Goal: Task Accomplishment & Management: Use online tool/utility

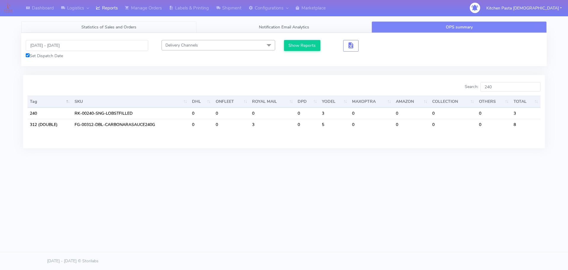
click at [123, 25] on span "Statistics of Sales and Orders" at bounding box center [108, 27] width 55 height 6
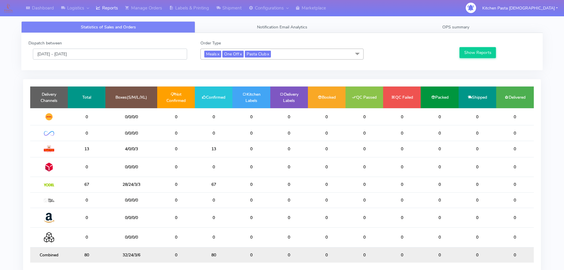
click at [80, 52] on input "[DATE] - [DATE]" at bounding box center [110, 54] width 154 height 11
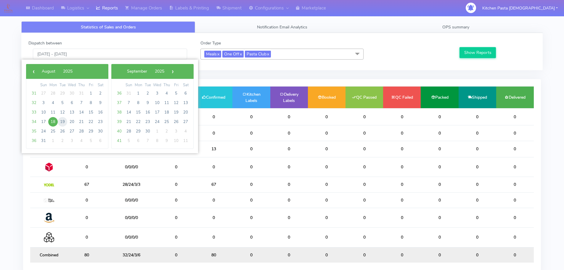
click at [65, 122] on span "19" at bounding box center [62, 121] width 9 height 9
type input "[DATE] - [DATE]"
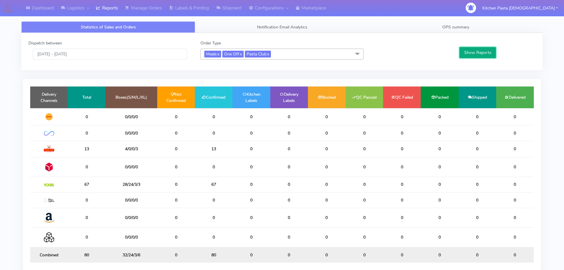
click at [480, 50] on button "Show Reports" at bounding box center [477, 52] width 36 height 11
click at [479, 50] on button "Show Reports" at bounding box center [477, 52] width 36 height 11
click at [454, 30] on span "OPS summary" at bounding box center [455, 27] width 27 height 6
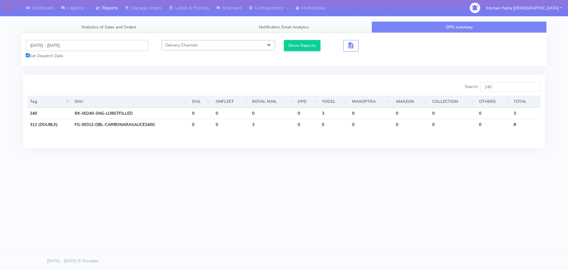
click at [65, 47] on input "[DATE] - [DATE]" at bounding box center [87, 45] width 123 height 11
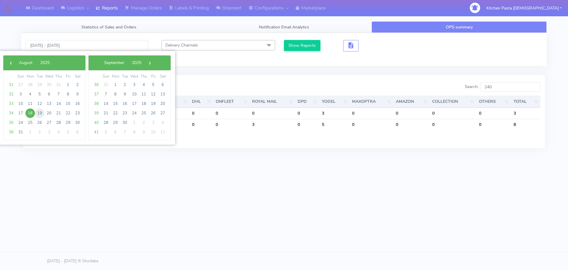
click at [40, 111] on span "19" at bounding box center [39, 112] width 9 height 9
type input "[DATE] - [DATE]"
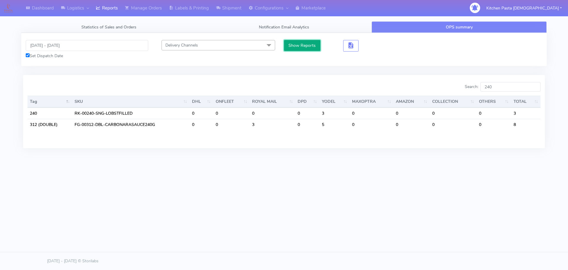
click at [300, 41] on button "Show Reports" at bounding box center [302, 45] width 36 height 11
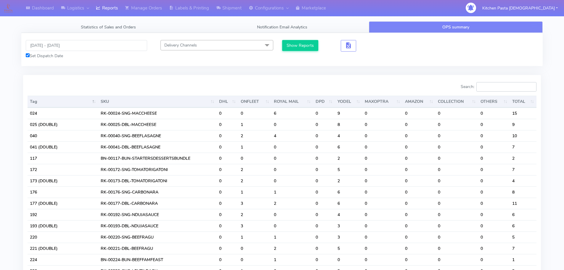
click at [502, 87] on input "Search:" at bounding box center [506, 86] width 60 height 9
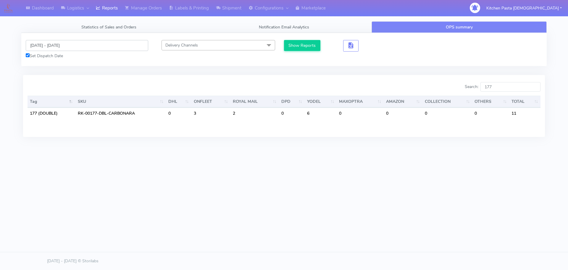
click at [51, 45] on input "[DATE] - [DATE]" at bounding box center [87, 45] width 123 height 11
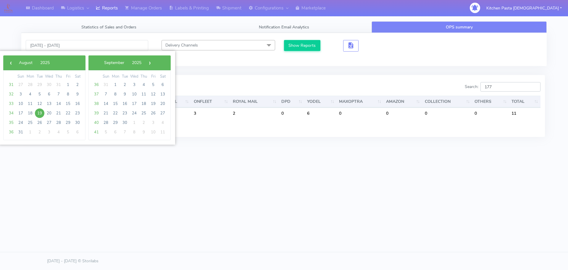
click at [500, 89] on input "177" at bounding box center [511, 86] width 60 height 9
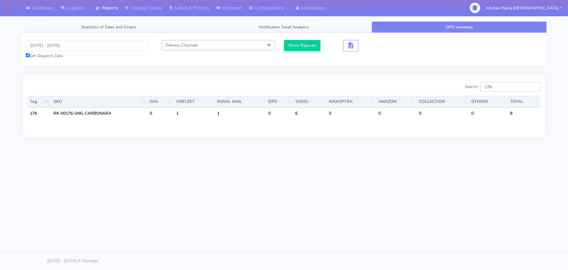
type input "176"
click at [62, 43] on input "[DATE] - [DATE]" at bounding box center [87, 45] width 123 height 11
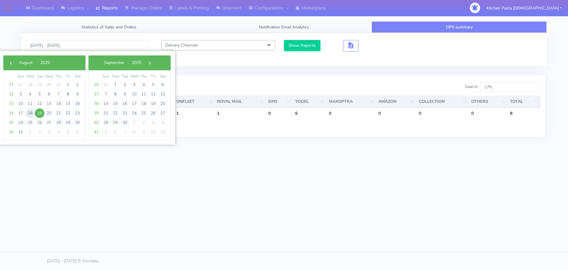
click at [31, 115] on span "18" at bounding box center [29, 112] width 9 height 9
type input "[DATE] - [DATE]"
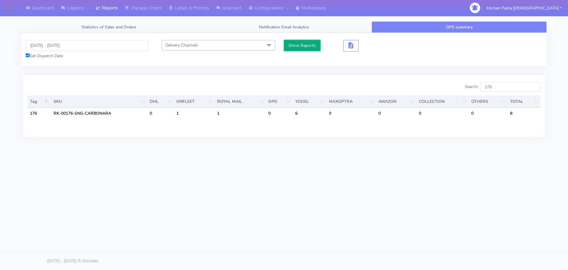
click at [292, 43] on button "Show Reports" at bounding box center [302, 45] width 36 height 11
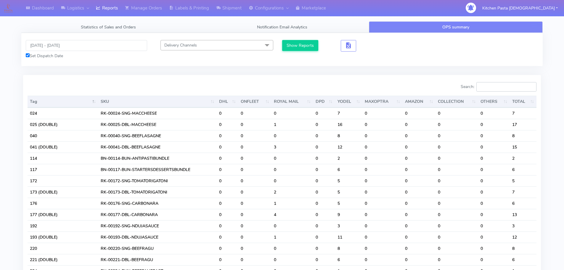
click at [501, 87] on input "Search:" at bounding box center [506, 86] width 60 height 9
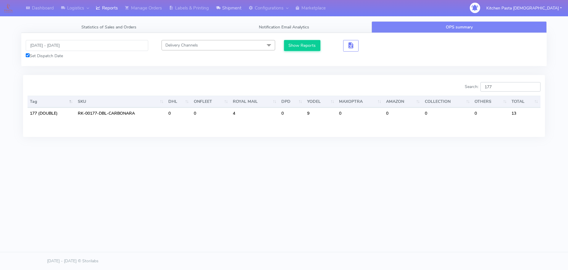
type input "177"
drag, startPoint x: 484, startPoint y: 85, endPoint x: 480, endPoint y: 85, distance: 4.1
click at [480, 85] on label "Search: 177" at bounding box center [503, 86] width 76 height 9
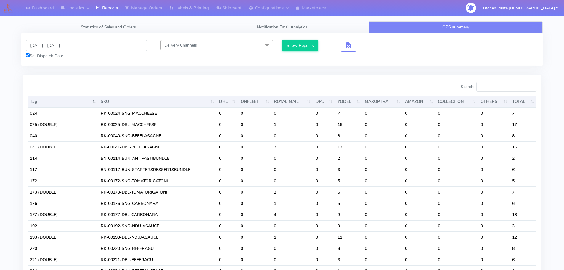
click at [70, 44] on input "[DATE] - [DATE]" at bounding box center [86, 45] width 121 height 11
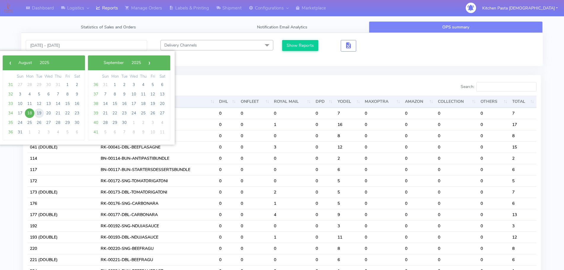
click at [38, 114] on span "19" at bounding box center [38, 112] width 9 height 9
type input "[DATE] - [DATE]"
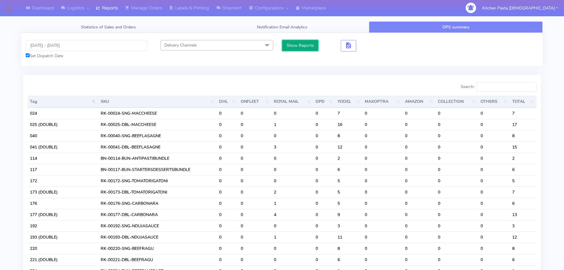
click at [292, 46] on button "Show Reports" at bounding box center [300, 45] width 36 height 11
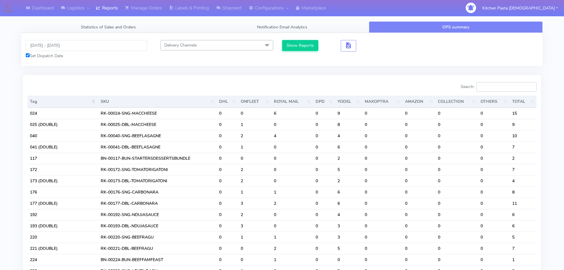
click at [500, 87] on input "Search:" at bounding box center [506, 86] width 60 height 9
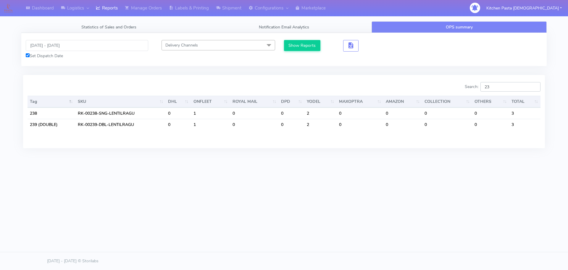
type input "2"
type input "241"
drag, startPoint x: 514, startPoint y: 88, endPoint x: 482, endPoint y: 96, distance: 33.5
click at [482, 96] on div "Search: 241 Tag SKU DHL ONFLEET ROYAL MAIL DPD YODEL MAXOPTRA AMAZON COLLECTION…" at bounding box center [284, 105] width 513 height 47
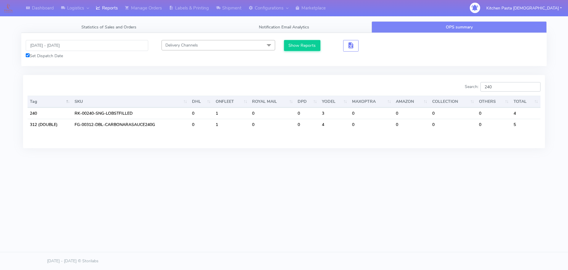
drag, startPoint x: 516, startPoint y: 90, endPoint x: 501, endPoint y: 90, distance: 14.8
click at [501, 90] on input "240" at bounding box center [511, 86] width 60 height 9
type input "240"
click at [54, 49] on input "[DATE] - [DATE]" at bounding box center [87, 45] width 123 height 11
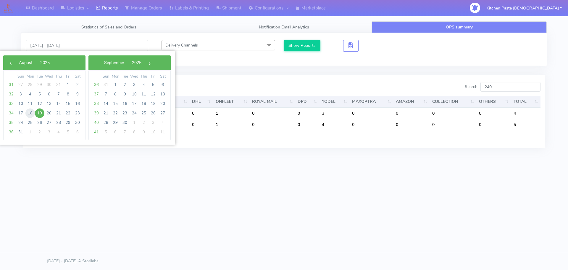
click at [28, 113] on span "18" at bounding box center [29, 112] width 9 height 9
click at [38, 112] on span "19" at bounding box center [39, 112] width 9 height 9
type input "[DATE] - [DATE]"
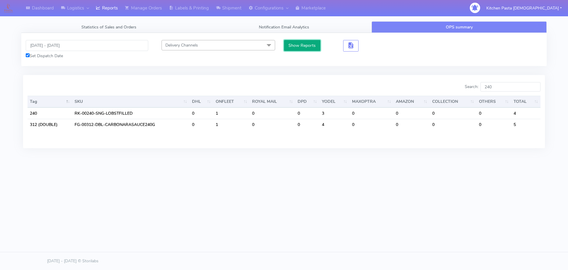
click at [308, 44] on button "Show Reports" at bounding box center [302, 45] width 36 height 11
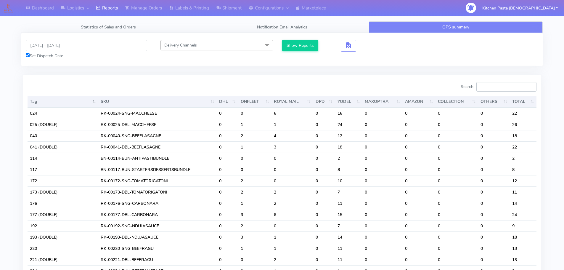
click at [508, 86] on input "Search:" at bounding box center [506, 86] width 60 height 9
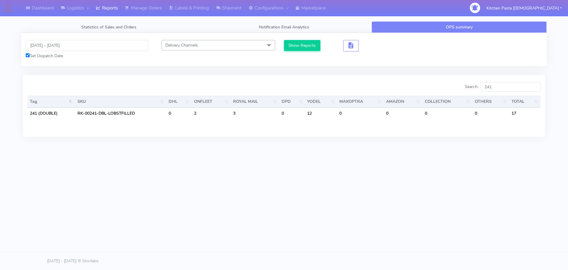
drag, startPoint x: 371, startPoint y: 173, endPoint x: 404, endPoint y: 173, distance: 32.9
click at [371, 173] on div "Dashboard Logistics [GEOGRAPHIC_DATA] Logistics Reports Manage Orders Labels & …" at bounding box center [284, 108] width 568 height 216
click at [507, 84] on input "241" at bounding box center [511, 86] width 60 height 9
type input "241"
click at [202, 8] on link "Labels & Printing" at bounding box center [188, 8] width 47 height 16
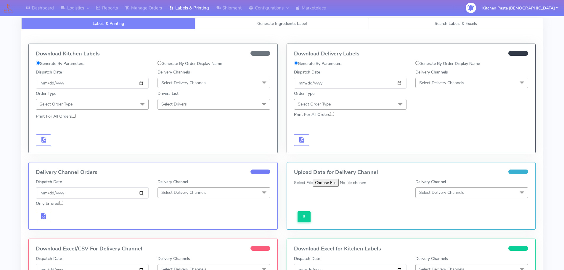
select select
click at [232, 20] on link "Generate Ingredients Label" at bounding box center [282, 24] width 174 height 12
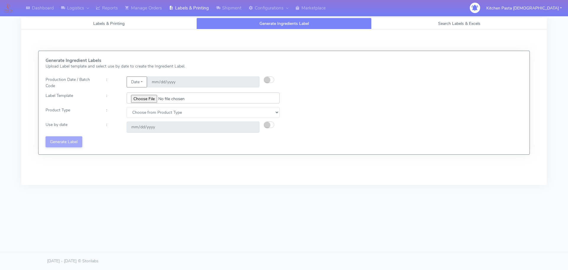
click at [144, 98] on input "file" at bounding box center [203, 97] width 153 height 11
type input "C:\fakepath\Ecom_240_V3.jpg"
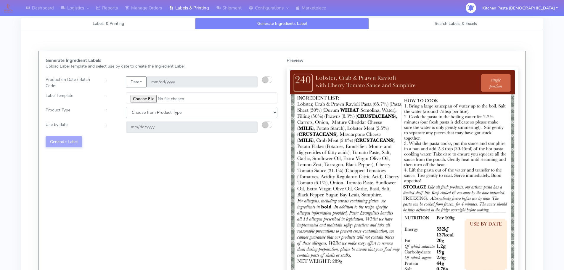
drag, startPoint x: 170, startPoint y: 112, endPoint x: 166, endPoint y: 118, distance: 6.2
click at [169, 112] on select "Choose from Product Type ECOM ERETAIL CIRCULAR CIRC_DESERTS LASAGNE" at bounding box center [202, 112] width 152 height 11
select select "0"
click at [126, 107] on select "Choose from Product Type ECOM ERETAIL CIRCULAR CIRC_DESERTS LASAGNE" at bounding box center [202, 112] width 152 height 11
click at [145, 135] on div "Generate Ingredient Labels Upload Label template and select use by date to crea…" at bounding box center [161, 178] width 241 height 240
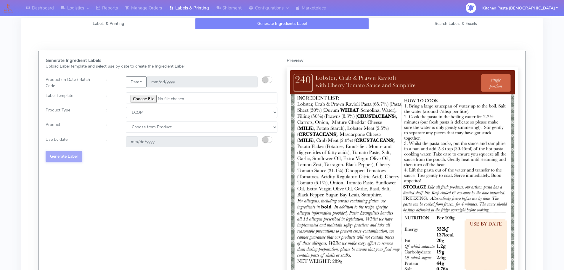
select select "1"
click at [126, 121] on select "Choose from Product PLAIN PASTA (EXCEPT HURRA) HURRA FILLED PASTA BUTTER (INTER…" at bounding box center [202, 126] width 152 height 11
type input "[DATE]"
click at [144, 127] on select "Choose from Product PLAIN PASTA (EXCEPT HURRA) HURRA FILLED PASTA BUTTER (INTER…" at bounding box center [202, 126] width 152 height 11
select select "0"
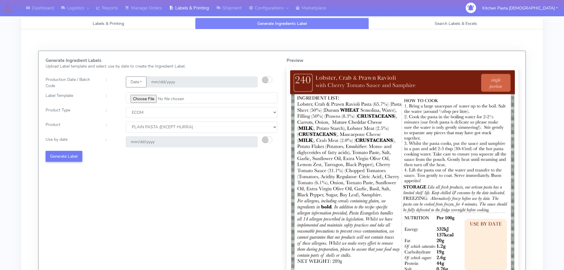
click at [126, 121] on select "Choose from Product PLAIN PASTA (EXCEPT HURRA) HURRA FILLED PASTA BUTTER (INTER…" at bounding box center [202, 126] width 152 height 11
click at [269, 138] on button "button" at bounding box center [267, 139] width 10 height 7
click at [249, 141] on input "[DATE]" at bounding box center [192, 141] width 132 height 11
type input "[DATE]"
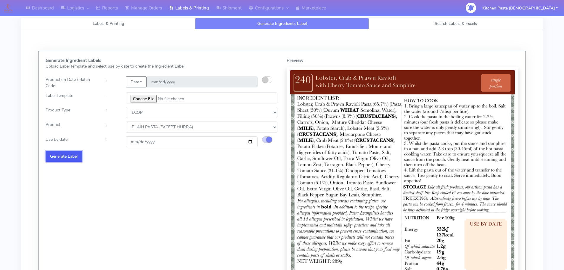
click at [67, 154] on button "Generate Label" at bounding box center [64, 156] width 37 height 11
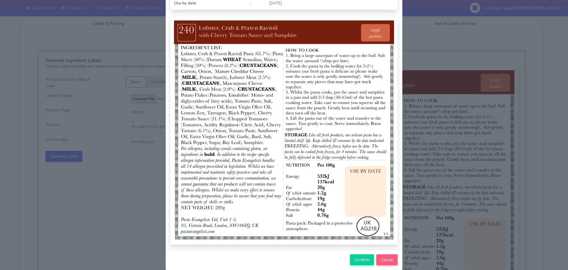
scroll to position [61, 0]
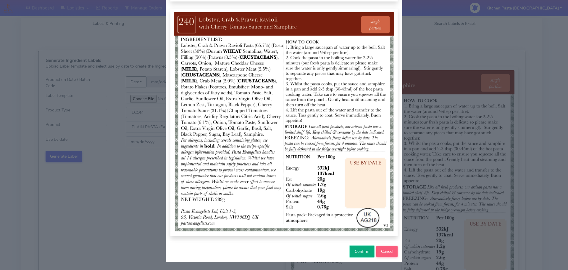
click at [364, 252] on span "Confirm" at bounding box center [362, 251] width 15 height 6
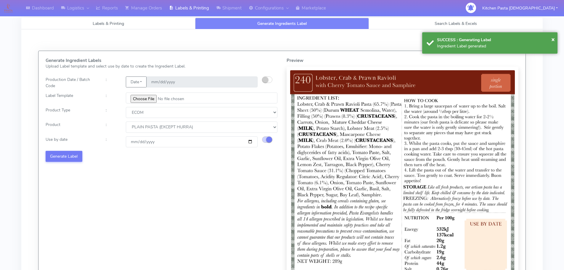
select select
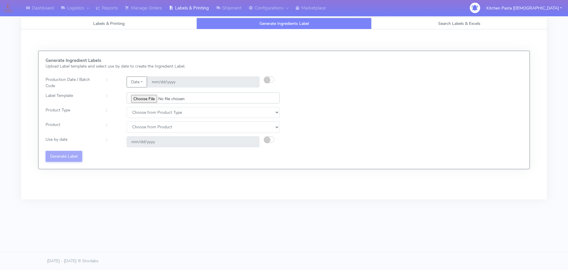
click at [140, 95] on input "file" at bounding box center [203, 97] width 153 height 11
click at [148, 94] on input "file" at bounding box center [203, 97] width 153 height 11
click at [140, 97] on input "file" at bounding box center [203, 97] width 153 height 11
type input "C:\fakepath\Ecom_241_V3.jpg"
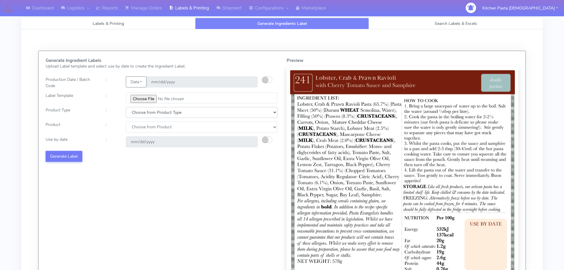
drag, startPoint x: 138, startPoint y: 114, endPoint x: 142, endPoint y: 116, distance: 4.6
click at [138, 114] on select "Choose from Product Type ECOM ERETAIL CIRCULAR CIRC_DESERTS LASAGNE" at bounding box center [202, 112] width 152 height 11
select select "0"
click at [126, 107] on select "Choose from Product Type ECOM ERETAIL CIRCULAR CIRC_DESERTS LASAGNE" at bounding box center [202, 112] width 152 height 11
click at [145, 124] on select "Choose from Product PLAIN PASTA (EXCEPT HURRA) HURRA FILLED PASTA BUTTER (INTER…" at bounding box center [202, 126] width 152 height 11
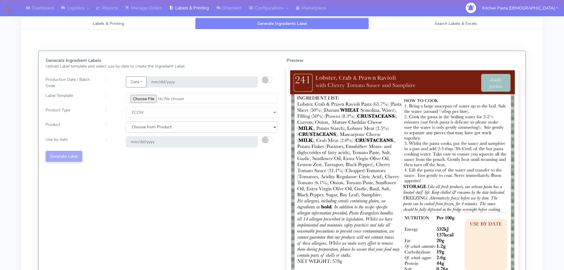
select select "0"
click at [126, 121] on select "Choose from Product PLAIN PASTA (EXCEPT HURRA) HURRA FILLED PASTA BUTTER (INTER…" at bounding box center [202, 126] width 152 height 11
click at [264, 138] on small "button" at bounding box center [265, 139] width 6 height 6
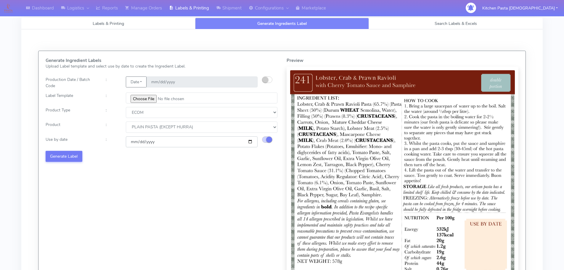
click at [249, 142] on input "[DATE]" at bounding box center [192, 141] width 132 height 11
type input "[DATE]"
click at [77, 158] on button "Generate Label" at bounding box center [64, 156] width 37 height 11
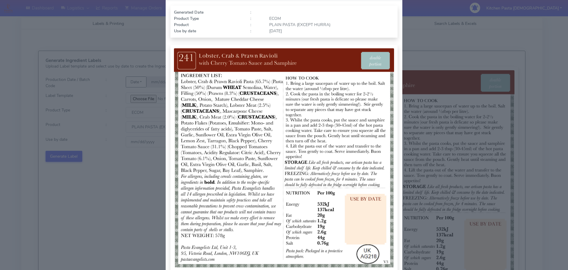
scroll to position [59, 0]
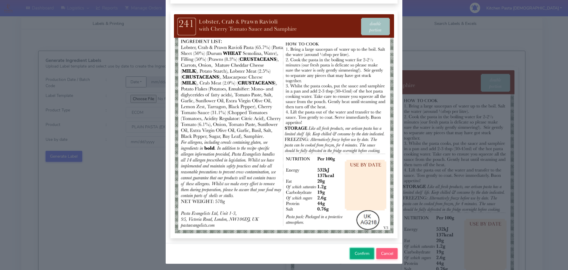
click at [367, 256] on button "Confirm" at bounding box center [362, 253] width 24 height 11
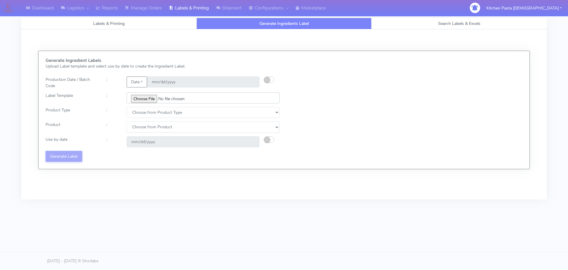
type input "C:\fakepath\Ecom_250_V3.jpg"
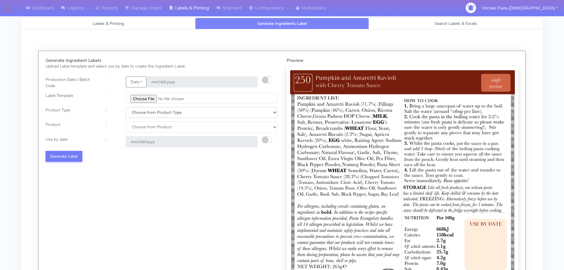
click at [152, 114] on select "Choose from Product Type ECOM ERETAIL CIRCULAR CIRC_DESERTS LASAGNE" at bounding box center [202, 112] width 152 height 11
select select "0"
click at [126, 107] on select "Choose from Product Type ECOM ERETAIL CIRCULAR CIRC_DESERTS LASAGNE" at bounding box center [202, 112] width 152 height 11
click at [144, 129] on select "Choose from Product PLAIN PASTA (EXCEPT HURRA) HURRA FILLED PASTA BUTTER (INTER…" at bounding box center [202, 126] width 152 height 11
select select "0"
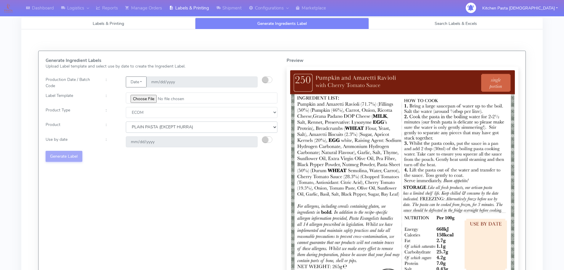
click at [126, 121] on select "Choose from Product PLAIN PASTA (EXCEPT HURRA) HURRA FILLED PASTA BUTTER (INTER…" at bounding box center [202, 126] width 152 height 11
click at [271, 138] on button "button" at bounding box center [267, 139] width 10 height 7
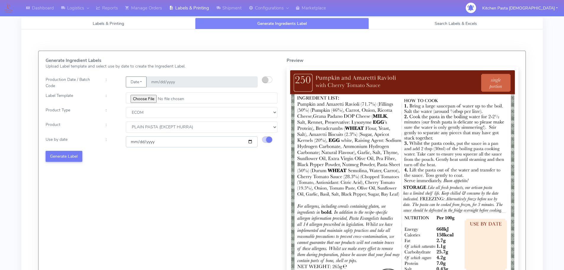
click at [250, 143] on input "[DATE]" at bounding box center [192, 141] width 132 height 11
type input "2025-09-02"
click at [73, 157] on button "Generate Label" at bounding box center [64, 156] width 37 height 11
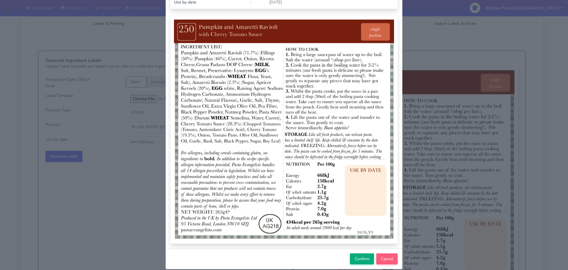
scroll to position [61, 0]
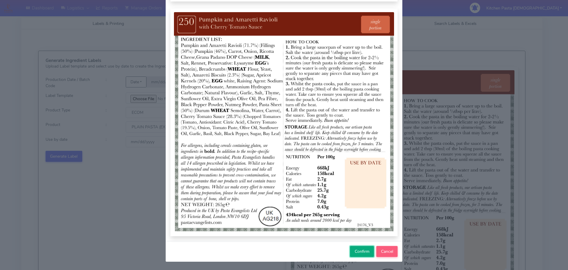
click at [363, 251] on span "Confirm" at bounding box center [362, 251] width 15 height 6
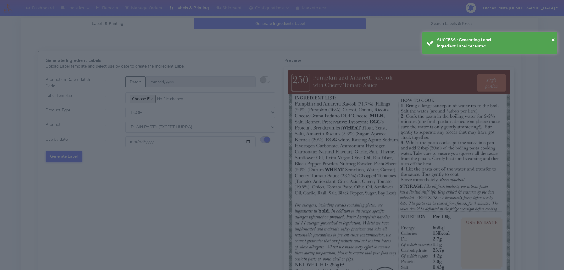
select select
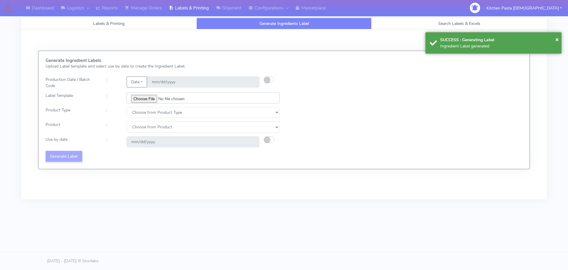
click at [140, 96] on input "file" at bounding box center [203, 97] width 153 height 11
type input "C:\fakepath\Ecom_251_V3.jpg"
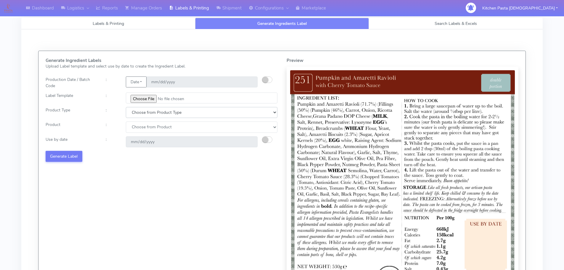
click at [135, 109] on select "Choose from Product Type ECOM ERETAIL CIRCULAR CIRC_DESERTS LASAGNE" at bounding box center [202, 112] width 152 height 11
select select "0"
click at [126, 107] on select "Choose from Product Type ECOM ERETAIL CIRCULAR CIRC_DESERTS LASAGNE" at bounding box center [202, 112] width 152 height 11
click at [137, 128] on select "Choose from Product PLAIN PASTA (EXCEPT HURRA) HURRA FILLED PASTA BUTTER (INTER…" at bounding box center [202, 126] width 152 height 11
select select "0"
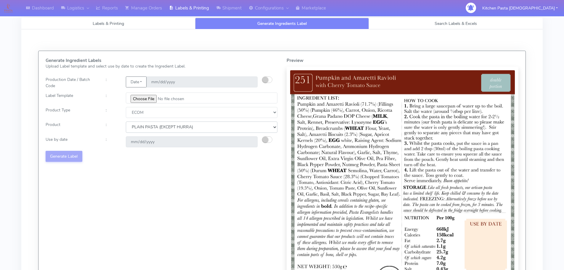
click at [126, 121] on select "Choose from Product PLAIN PASTA (EXCEPT HURRA) HURRA FILLED PASTA BUTTER (INTER…" at bounding box center [202, 126] width 152 height 11
click at [265, 139] on small "button" at bounding box center [265, 139] width 6 height 6
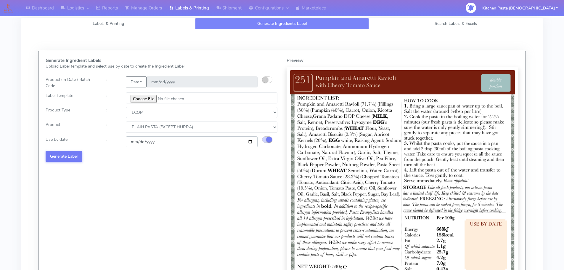
click at [250, 141] on input "[DATE]" at bounding box center [192, 141] width 132 height 11
type input "2025-09-02"
click at [73, 159] on button "Generate Label" at bounding box center [64, 156] width 37 height 11
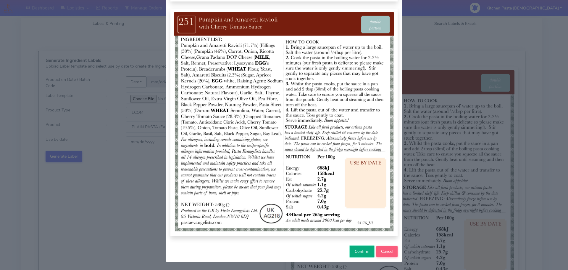
click at [355, 248] on span "Confirm" at bounding box center [362, 251] width 15 height 6
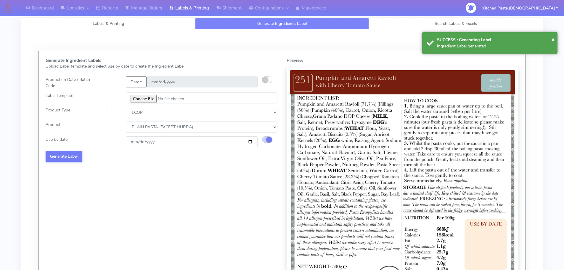
select select
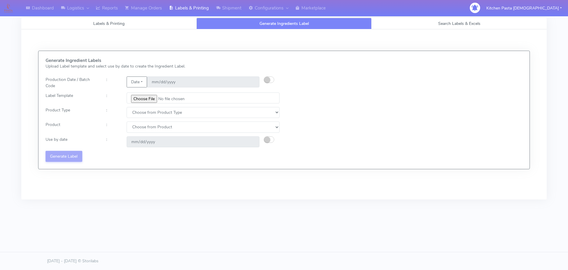
click at [316, 183] on div "Generate Ingredient Labels Upload Label template and select use by date to crea…" at bounding box center [284, 114] width 535 height 170
click at [358, 213] on div "Dashboard Logistics London Logistics Reports Manage Orders Labels & Printing Sh…" at bounding box center [284, 108] width 568 height 216
click at [145, 100] on input "file" at bounding box center [203, 97] width 153 height 11
type input "C:\fakepath\Ecom_352_V1.jpg"
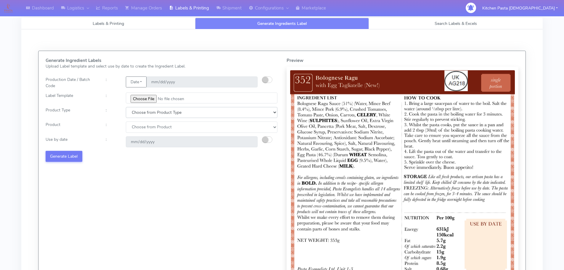
drag, startPoint x: 150, startPoint y: 110, endPoint x: 146, endPoint y: 116, distance: 7.1
click at [150, 110] on select "Choose from Product Type ECOM ERETAIL CIRCULAR CIRC_DESERTS LASAGNE" at bounding box center [202, 112] width 152 height 11
select select "0"
click at [126, 107] on select "Choose from Product Type ECOM ERETAIL CIRCULAR CIRC_DESERTS LASAGNE" at bounding box center [202, 112] width 152 height 11
drag, startPoint x: 143, startPoint y: 124, endPoint x: 143, endPoint y: 131, distance: 7.1
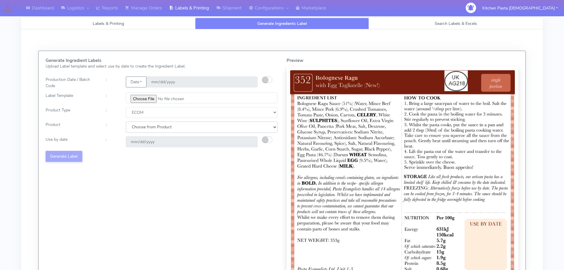
click at [143, 125] on select "Choose from Product PLAIN PASTA (EXCEPT HURRA) HURRA FILLED PASTA BUTTER (INTER…" at bounding box center [202, 126] width 152 height 11
select select "0"
click at [126, 121] on select "Choose from Product PLAIN PASTA (EXCEPT HURRA) HURRA FILLED PASTA BUTTER (INTER…" at bounding box center [202, 126] width 152 height 11
drag, startPoint x: 269, startPoint y: 137, endPoint x: 255, endPoint y: 147, distance: 17.1
click at [268, 137] on button "button" at bounding box center [267, 139] width 10 height 7
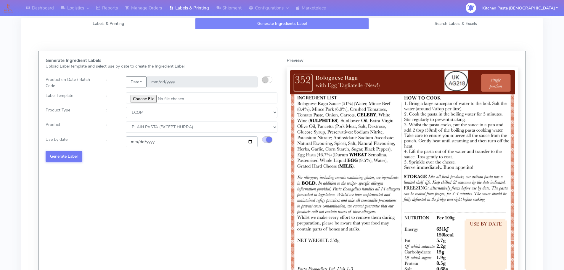
click at [250, 144] on input "[DATE]" at bounding box center [192, 141] width 132 height 11
type input "2025-08-30"
click at [65, 157] on button "Generate Label" at bounding box center [64, 156] width 37 height 11
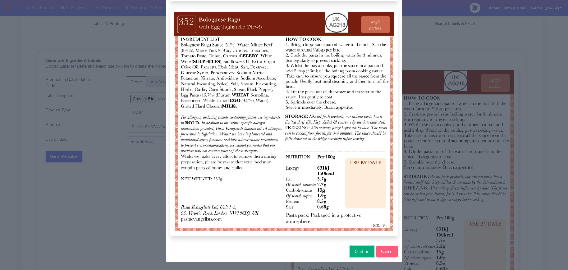
click at [355, 252] on span "Confirm" at bounding box center [362, 251] width 15 height 6
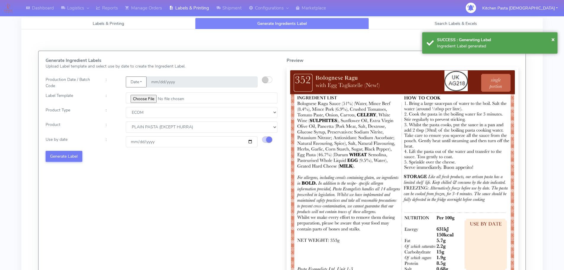
select select
click at [147, 96] on input "file" at bounding box center [203, 97] width 153 height 11
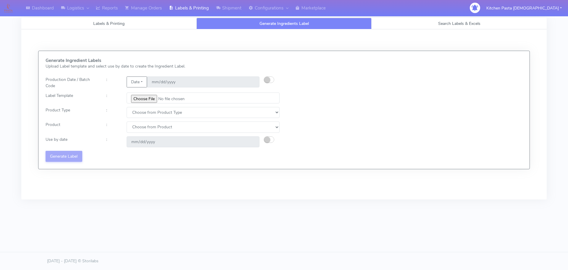
type input "C:\fakepath\Ecom_353_V1.jpg"
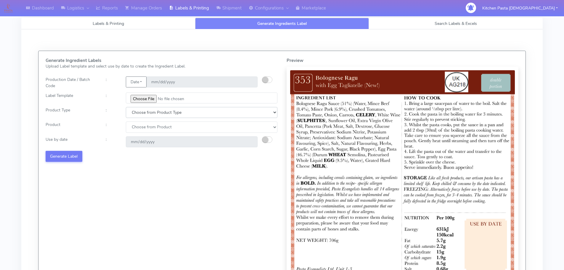
click at [151, 110] on select "Choose from Product Type ECOM ERETAIL CIRCULAR CIRC_DESERTS LASAGNE" at bounding box center [202, 112] width 152 height 11
select select "1"
click at [126, 107] on select "Choose from Product Type ECOM ERETAIL CIRCULAR CIRC_DESERTS LASAGNE" at bounding box center [202, 112] width 152 height 11
select select
click at [143, 116] on select "Choose from Product Type ECOM ERETAIL CIRCULAR CIRC_DESERTS LASAGNE" at bounding box center [202, 112] width 152 height 11
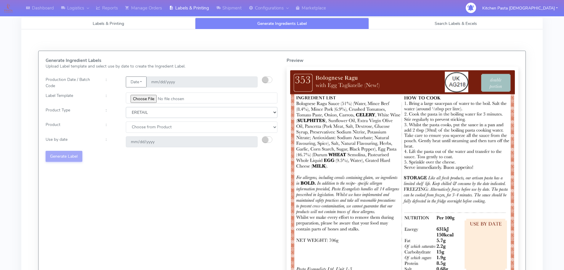
select select "0"
click at [126, 107] on select "Choose from Product Type ECOM ERETAIL CIRCULAR CIRC_DESERTS LASAGNE" at bounding box center [202, 112] width 152 height 11
click at [144, 128] on select "Choose from Product PLAIN PASTA (EXCEPT HURRA) HURRA FILLED PASTA BUTTER (INTER…" at bounding box center [202, 126] width 152 height 11
select select "0"
click at [126, 121] on select "Choose from Product PLAIN PASTA (EXCEPT HURRA) HURRA FILLED PASTA BUTTER (INTER…" at bounding box center [202, 126] width 152 height 11
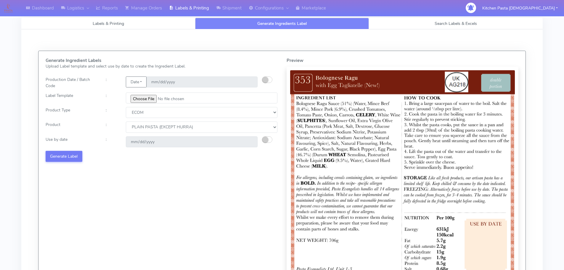
click at [267, 142] on small "button" at bounding box center [265, 139] width 6 height 6
click at [247, 140] on input "[DATE]" at bounding box center [192, 141] width 132 height 11
click at [251, 142] on input "[DATE]" at bounding box center [192, 141] width 132 height 11
type input "2025-08-30"
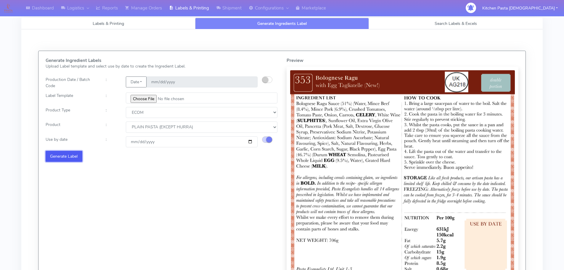
click at [73, 158] on button "Generate Label" at bounding box center [64, 156] width 37 height 11
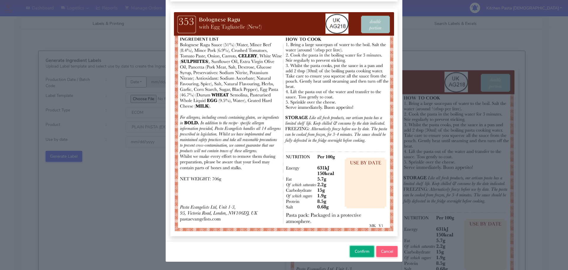
click at [354, 255] on button "Confirm" at bounding box center [362, 251] width 24 height 11
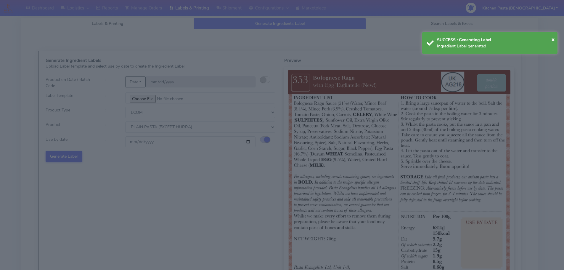
select select
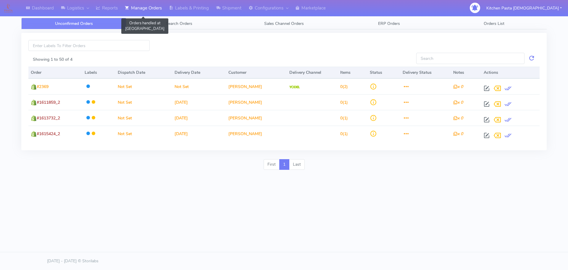
click at [129, 7] on icon at bounding box center [127, 8] width 4 height 6
click at [110, 13] on link "Reports" at bounding box center [106, 8] width 29 height 16
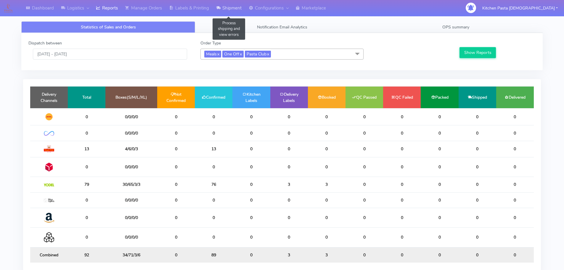
click at [221, 4] on link "Shipment" at bounding box center [229, 8] width 33 height 16
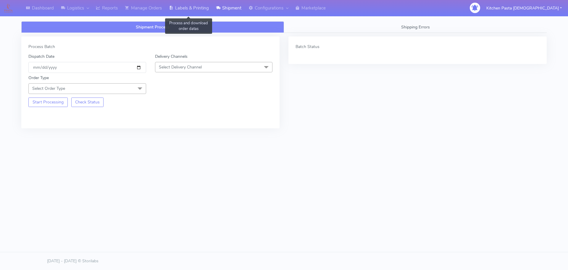
click at [208, 12] on link "Labels & Printing" at bounding box center [188, 8] width 47 height 16
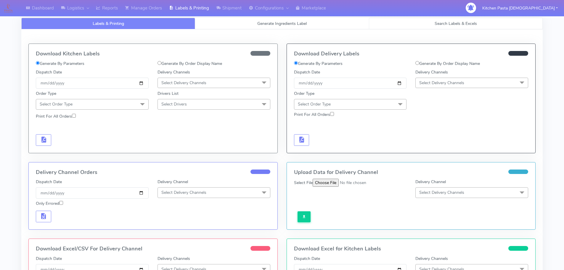
click at [436, 19] on link "Search Labels & Excels" at bounding box center [456, 24] width 174 height 12
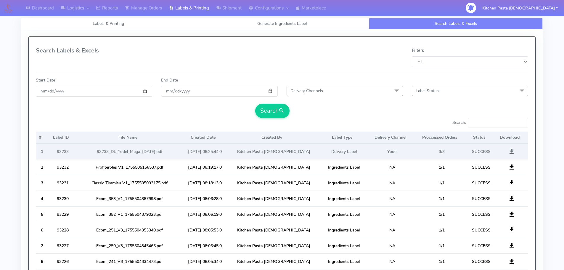
click at [512, 151] on span at bounding box center [511, 153] width 7 height 6
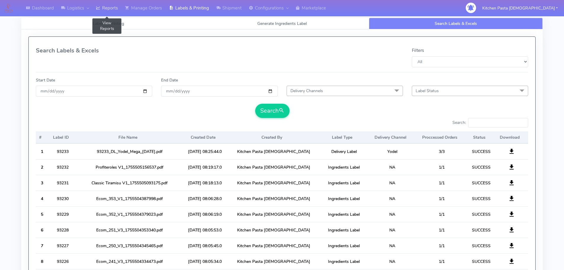
click at [110, 15] on link "Reports" at bounding box center [106, 8] width 29 height 16
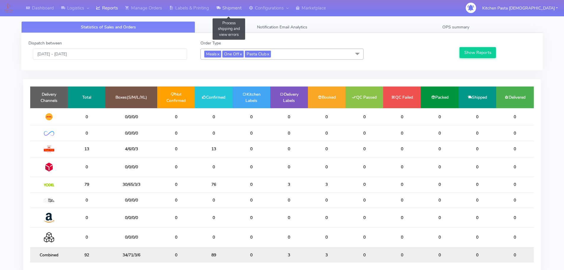
click at [225, 5] on link "Shipment" at bounding box center [229, 8] width 33 height 16
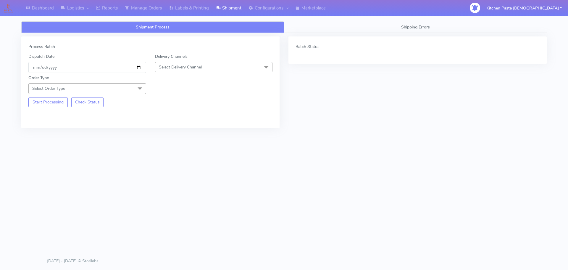
drag, startPoint x: 194, startPoint y: 63, endPoint x: 181, endPoint y: 96, distance: 35.7
click at [194, 63] on span "Select Delivery Channel" at bounding box center [214, 67] width 118 height 10
click at [175, 132] on div "Yodel" at bounding box center [213, 134] width 111 height 6
click at [133, 89] on span "Select Order Type" at bounding box center [87, 88] width 118 height 10
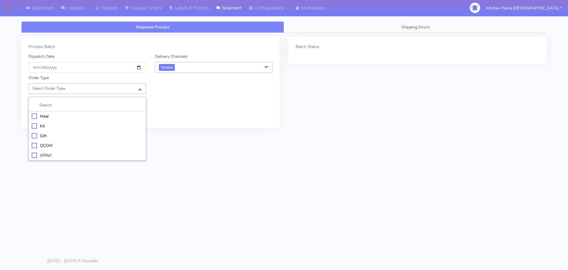
click at [108, 115] on div "Meal" at bounding box center [87, 116] width 111 height 6
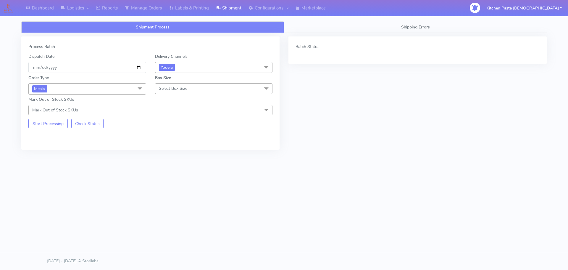
click at [176, 87] on span "Select Box Size" at bounding box center [173, 89] width 28 height 6
click at [172, 142] on div "Large" at bounding box center [213, 145] width 111 height 6
click at [41, 125] on button "Start Processing" at bounding box center [47, 123] width 39 height 9
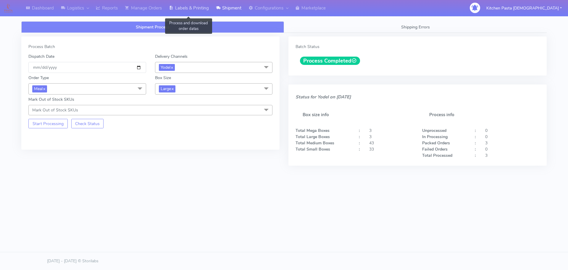
click at [180, 10] on link "Labels & Printing" at bounding box center [188, 8] width 47 height 16
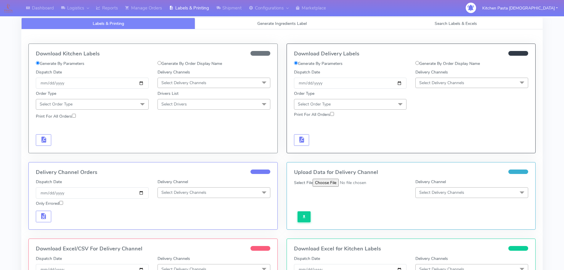
click at [464, 89] on div "Order Type Select Order Type Meal Kit Gift QCOM ATAVI" at bounding box center [411, 99] width 243 height 21
click at [455, 81] on span "Select Delivery Channels" at bounding box center [441, 83] width 45 height 6
click at [430, 152] on div "Yodel" at bounding box center [472, 149] width 106 height 6
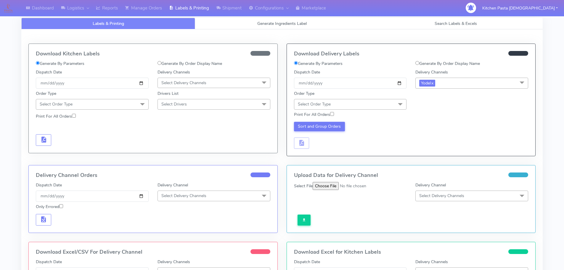
click at [389, 105] on span "Select Order Type" at bounding box center [350, 104] width 113 height 10
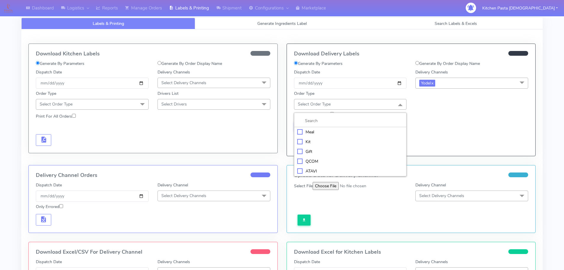
click at [331, 132] on div "Meal" at bounding box center [350, 132] width 106 height 6
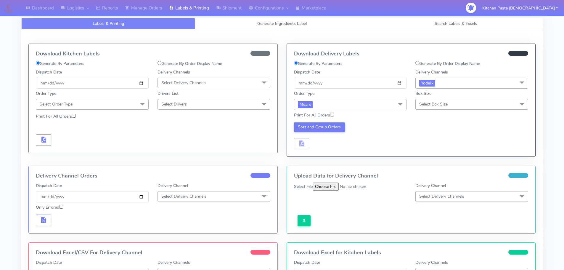
click at [442, 101] on span "Select Box Size" at bounding box center [433, 104] width 28 height 6
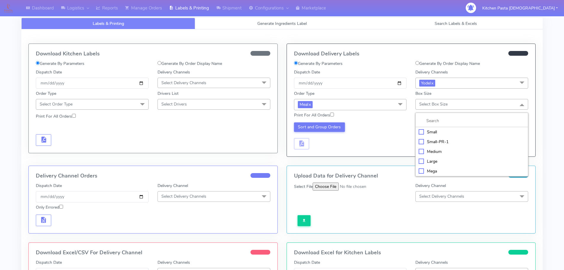
click at [431, 156] on li "Large" at bounding box center [472, 161] width 112 height 10
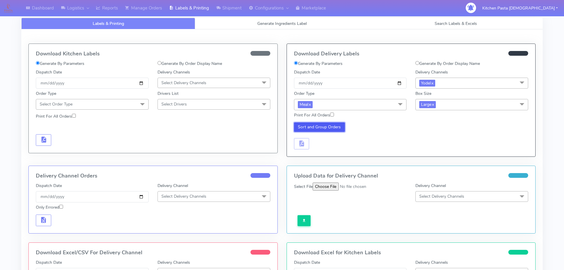
click at [316, 128] on button "Sort and Group Orders" at bounding box center [319, 126] width 51 height 9
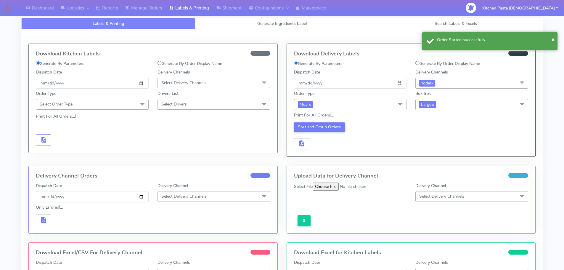
click at [295, 152] on div "Download Delivery Labels Generate By Parameters Generate By Order Display Name …" at bounding box center [411, 100] width 249 height 112
click at [304, 149] on button "button" at bounding box center [301, 144] width 15 height 12
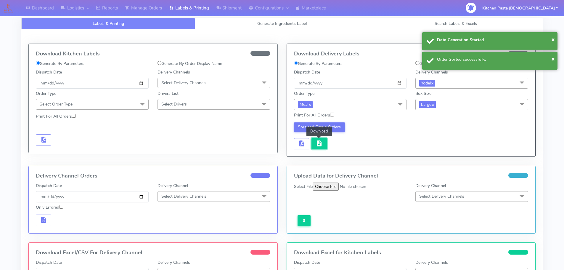
click at [325, 144] on button "button" at bounding box center [318, 144] width 15 height 12
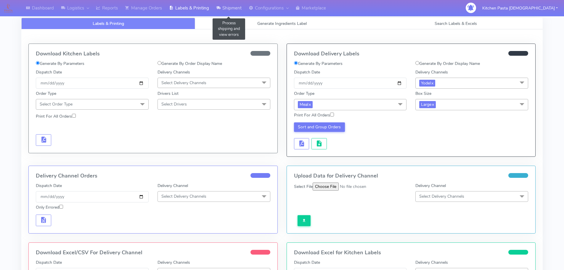
click at [226, 13] on link "Shipment" at bounding box center [229, 8] width 33 height 16
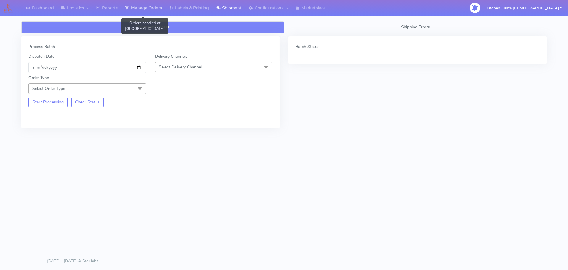
click at [158, 12] on link "Manage Orders" at bounding box center [143, 8] width 44 height 16
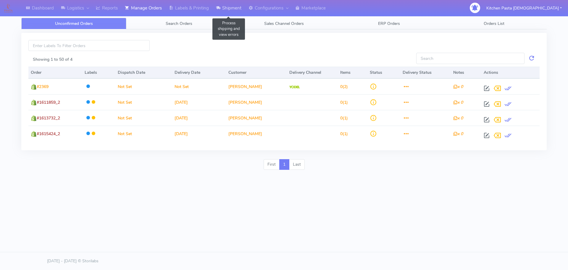
click at [230, 9] on link "Shipment" at bounding box center [229, 8] width 33 height 16
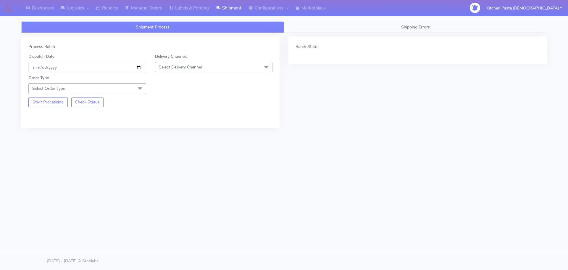
click at [206, 66] on span "Select Delivery Channel" at bounding box center [214, 67] width 118 height 10
click at [173, 134] on div "Yodel" at bounding box center [213, 134] width 111 height 6
click at [136, 95] on div "Start Processing Check Status" at bounding box center [87, 100] width 127 height 13
click at [131, 91] on span "Select Order Type" at bounding box center [87, 88] width 118 height 10
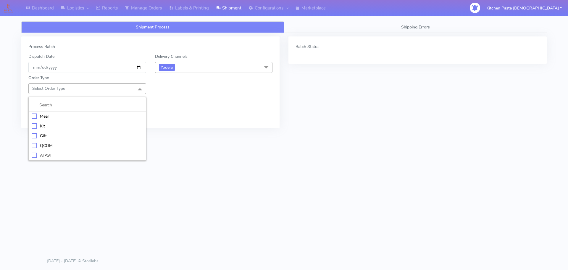
click at [99, 120] on li "Meal" at bounding box center [87, 116] width 117 height 10
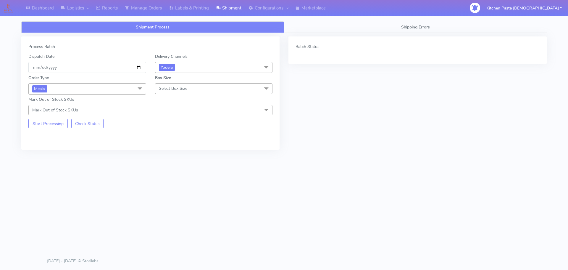
click at [167, 90] on span "Select Box Size" at bounding box center [173, 89] width 28 height 6
drag, startPoint x: 165, startPoint y: 135, endPoint x: 56, endPoint y: 129, distance: 109.1
click at [165, 136] on div "Medium" at bounding box center [213, 136] width 111 height 6
click at [39, 128] on button "Start Processing" at bounding box center [47, 123] width 39 height 9
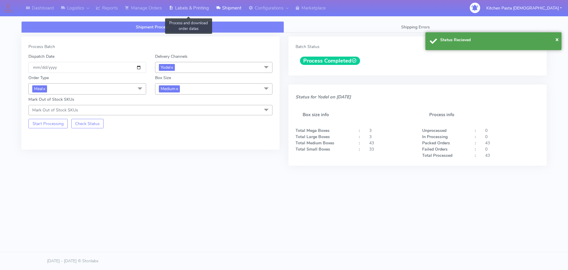
click at [188, 7] on link "Labels & Printing" at bounding box center [188, 8] width 47 height 16
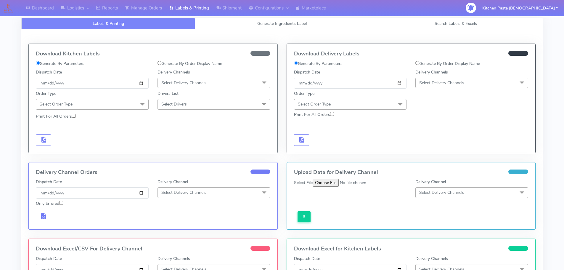
click at [455, 77] on div "Delivery Channels Select Delivery Channels DHL OnFleet Royal Mail DPD Yodel Max…" at bounding box center [472, 79] width 122 height 20
click at [448, 84] on span "Select Delivery Channels" at bounding box center [441, 83] width 45 height 6
click at [427, 152] on div "Yodel" at bounding box center [472, 149] width 106 height 6
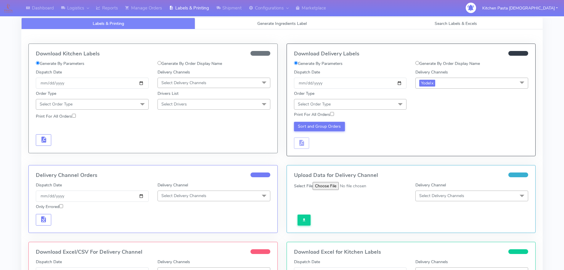
click at [386, 99] on span "Select Order Type" at bounding box center [350, 104] width 113 height 10
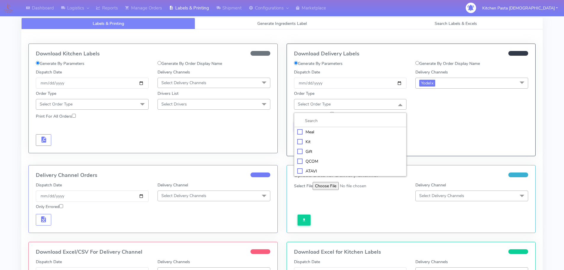
click at [361, 131] on div "Meal" at bounding box center [350, 132] width 106 height 6
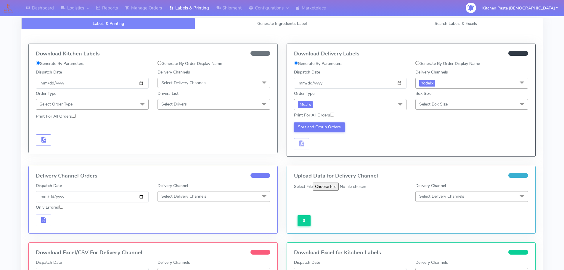
click at [447, 105] on span "Select Box Size" at bounding box center [433, 104] width 28 height 6
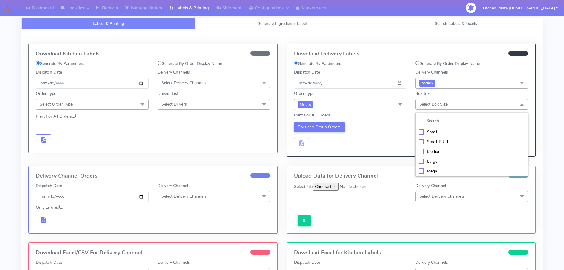
click at [433, 150] on div "Medium" at bounding box center [472, 151] width 106 height 6
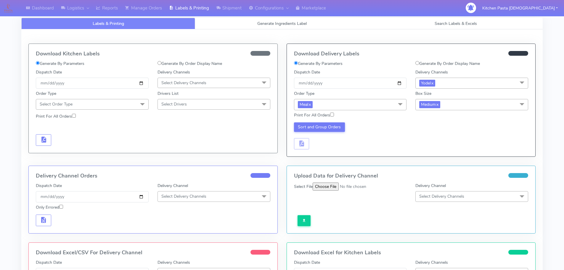
click at [316, 120] on div "Print For All Orders" at bounding box center [351, 116] width 122 height 9
click at [319, 126] on button "Sort and Group Orders" at bounding box center [319, 126] width 51 height 9
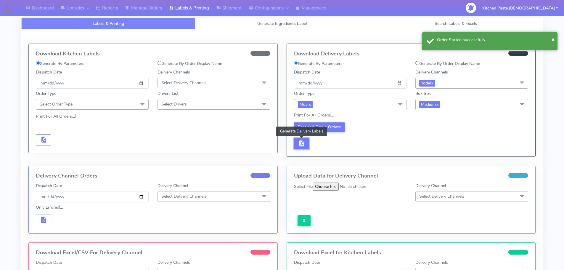
click at [306, 142] on button "button" at bounding box center [301, 144] width 15 height 12
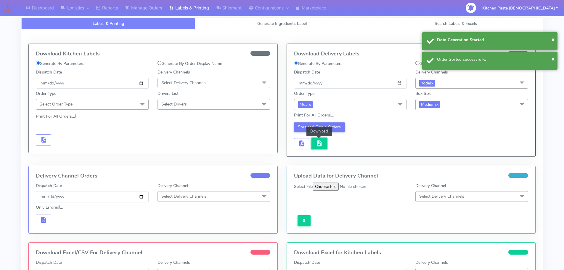
click at [323, 144] on button "button" at bounding box center [318, 144] width 15 height 12
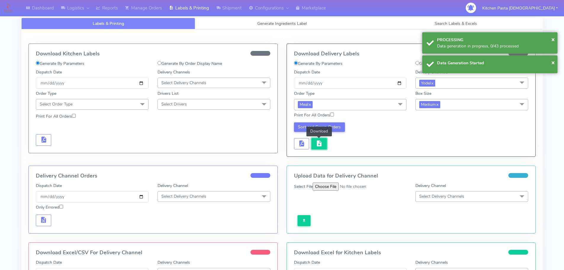
click at [321, 146] on span "button" at bounding box center [319, 145] width 7 height 6
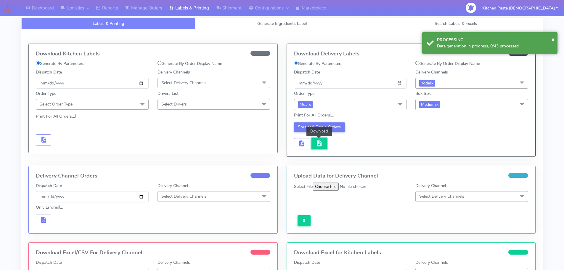
click at [320, 144] on span "button" at bounding box center [319, 145] width 7 height 6
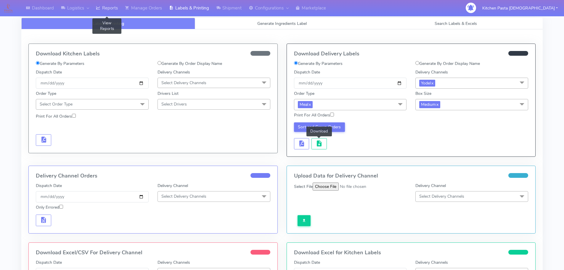
click at [111, 8] on link "Reports" at bounding box center [106, 8] width 29 height 16
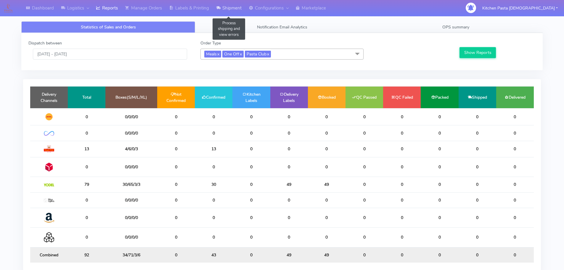
click at [231, 5] on link "Shipment" at bounding box center [229, 8] width 33 height 16
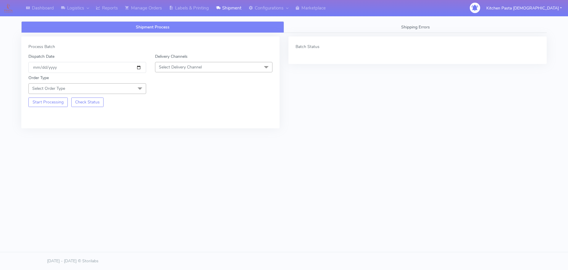
drag, startPoint x: 203, startPoint y: 64, endPoint x: 191, endPoint y: 83, distance: 22.8
click at [203, 64] on span "Select Delivery Channel" at bounding box center [214, 67] width 118 height 10
click at [165, 135] on div "Yodel" at bounding box center [213, 134] width 111 height 6
click at [113, 83] on div "Order Type Select Order Type Meal Kit Gift QCOM ATAVI" at bounding box center [87, 84] width 127 height 19
click at [114, 91] on span "Select Order Type" at bounding box center [87, 88] width 118 height 10
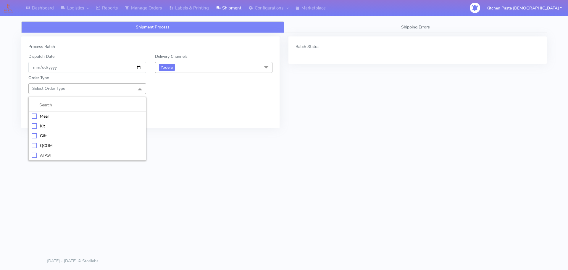
click at [87, 116] on div "Meal" at bounding box center [87, 116] width 111 height 6
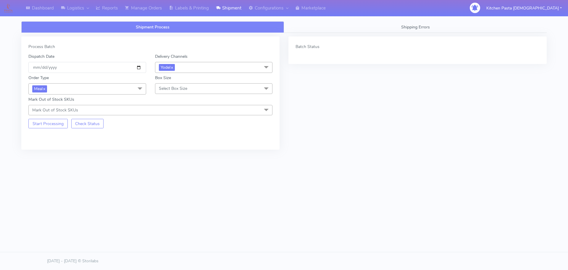
click at [160, 92] on span "Select Box Size" at bounding box center [214, 88] width 118 height 10
drag, startPoint x: 182, startPoint y: 115, endPoint x: 176, endPoint y: 117, distance: 6.6
click at [182, 115] on div "Small" at bounding box center [213, 116] width 111 height 6
click at [53, 123] on button "Start Processing" at bounding box center [47, 123] width 39 height 9
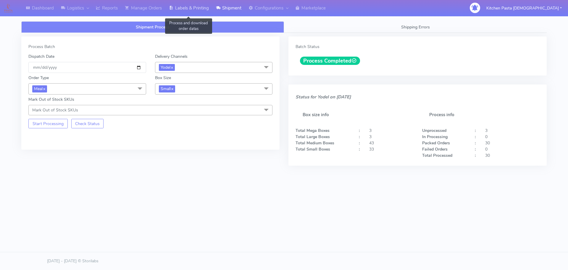
click at [183, 7] on link "Labels & Printing" at bounding box center [188, 8] width 47 height 16
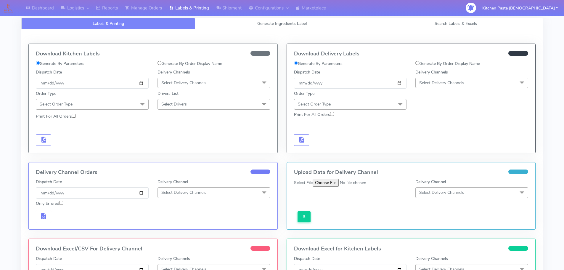
click at [464, 83] on span "Select Delivery Channels" at bounding box center [441, 83] width 45 height 6
click at [434, 144] on li "Yodel" at bounding box center [472, 149] width 112 height 10
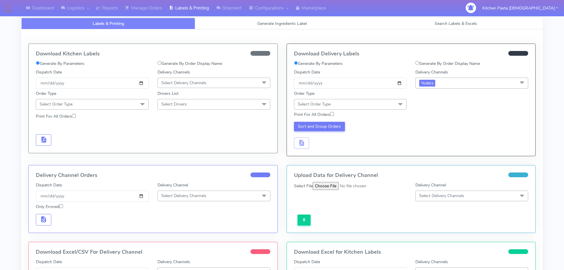
click at [366, 102] on span "Select Order Type" at bounding box center [350, 104] width 113 height 10
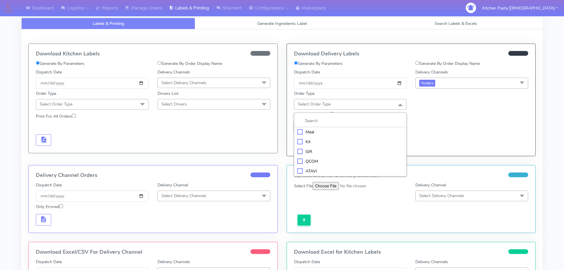
click at [316, 134] on div "Meal" at bounding box center [350, 132] width 106 height 6
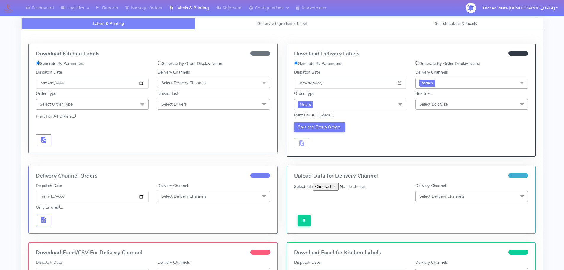
click at [445, 112] on div "Print For All Orders" at bounding box center [411, 115] width 243 height 10
click at [444, 101] on div "Box Size Select Box Size Small Small-PR-1 Medium Large Mega" at bounding box center [471, 99] width 113 height 19
click at [444, 102] on span "Select Box Size" at bounding box center [433, 104] width 28 height 6
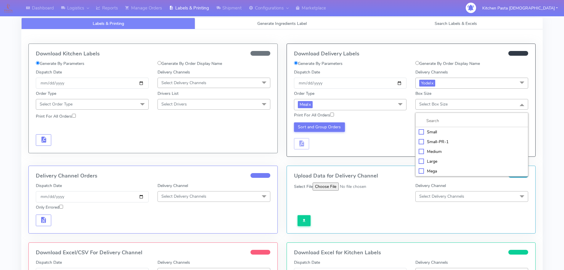
click at [438, 131] on div "Small" at bounding box center [472, 132] width 106 height 6
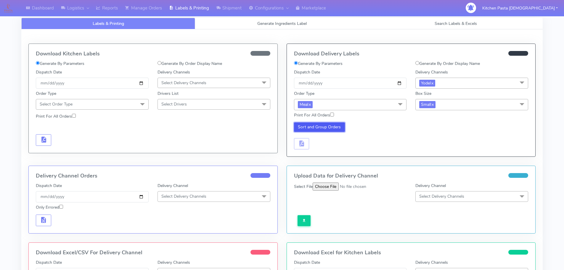
click at [324, 129] on button "Sort and Group Orders" at bounding box center [319, 126] width 51 height 9
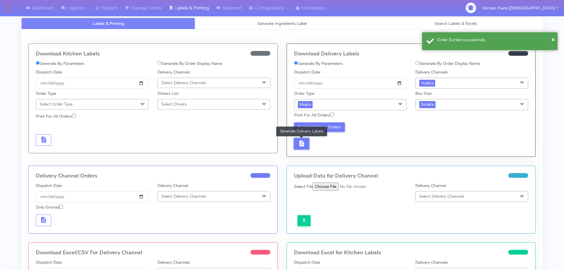
click at [300, 142] on span "button" at bounding box center [301, 145] width 7 height 6
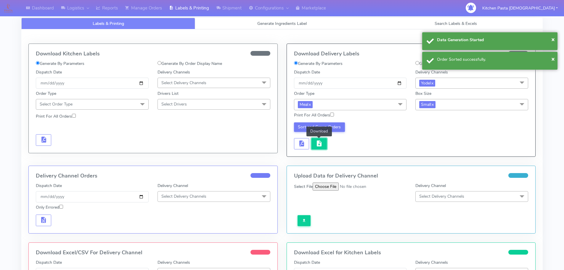
click at [317, 144] on span "button" at bounding box center [319, 145] width 7 height 6
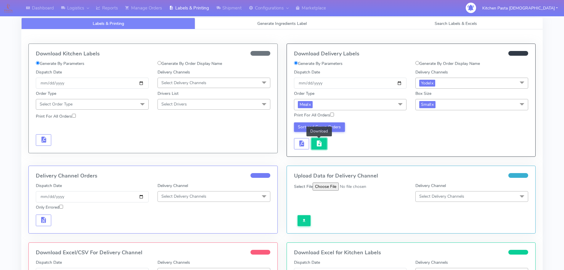
click at [325, 141] on button "button" at bounding box center [318, 144] width 15 height 12
click at [97, 5] on link "Reports" at bounding box center [106, 8] width 29 height 16
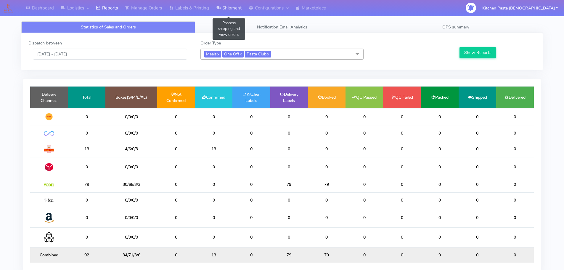
click at [221, 6] on icon at bounding box center [218, 8] width 4 height 6
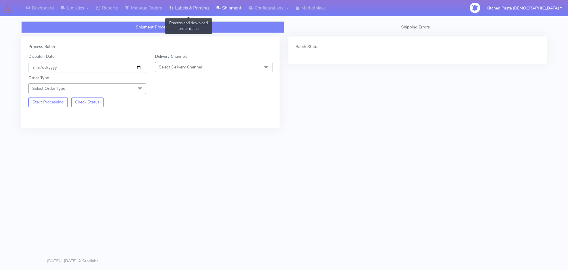
click at [198, 12] on link "Labels & Printing" at bounding box center [188, 8] width 47 height 16
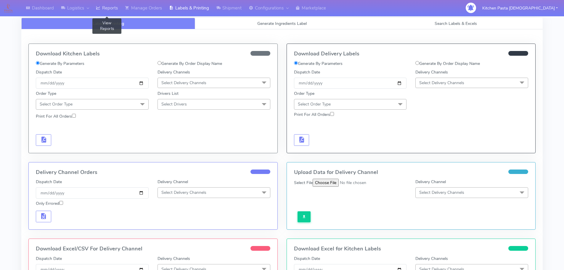
click at [121, 2] on link "Reports" at bounding box center [106, 8] width 29 height 16
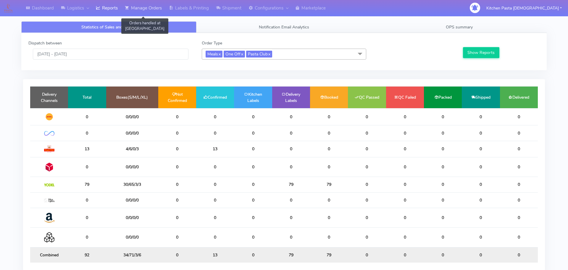
click at [145, 4] on link "Manage Orders" at bounding box center [143, 8] width 44 height 16
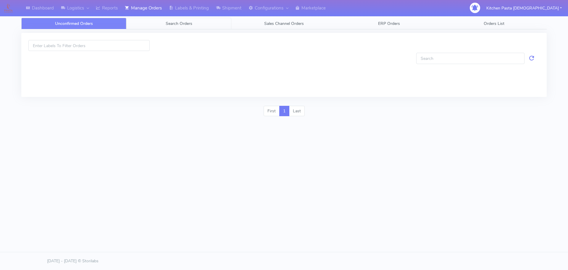
click at [201, 22] on link "Search Orders" at bounding box center [178, 24] width 105 height 12
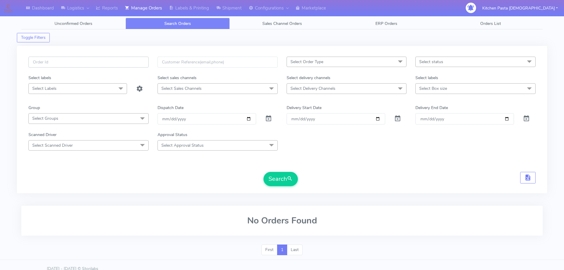
click at [108, 60] on input "text" at bounding box center [88, 62] width 120 height 11
type input "1616418"
click at [263, 172] on button "Search" at bounding box center [280, 179] width 34 height 14
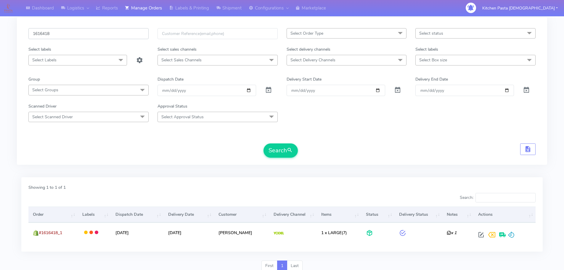
scroll to position [52, 0]
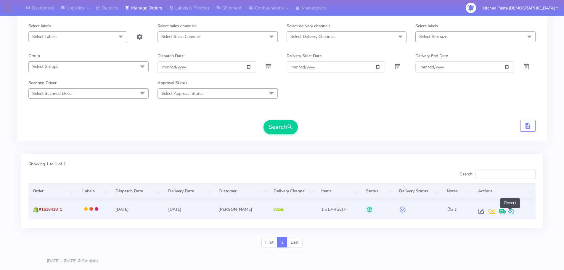
click at [509, 211] on span at bounding box center [511, 213] width 7 height 6
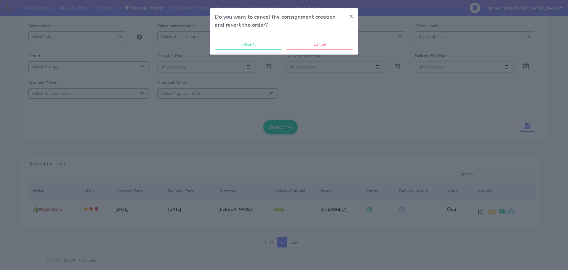
drag, startPoint x: 264, startPoint y: 36, endPoint x: 259, endPoint y: 50, distance: 14.7
click at [263, 37] on div "Revert Cancel" at bounding box center [284, 44] width 148 height 20
click at [263, 46] on button "Revert" at bounding box center [248, 44] width 67 height 11
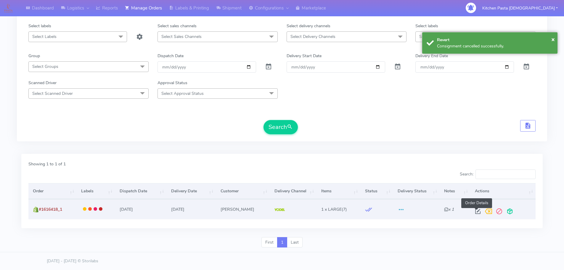
click at [475, 211] on span at bounding box center [477, 213] width 11 height 6
select select "5"
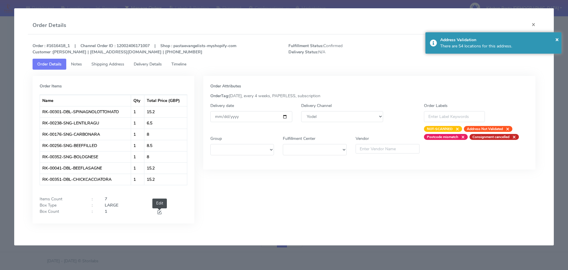
click at [160, 211] on span at bounding box center [159, 213] width 5 height 6
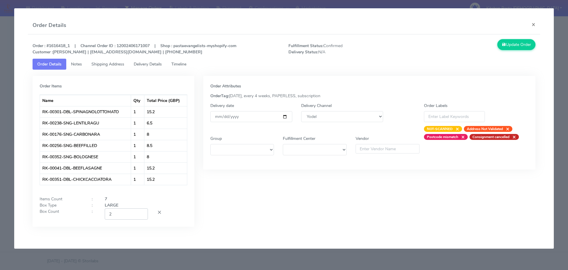
type input "2"
click at [141, 211] on input "2" at bounding box center [126, 213] width 43 height 11
drag, startPoint x: 518, startPoint y: 50, endPoint x: 313, endPoint y: 19, distance: 207.7
click at [518, 49] on button "Update Order" at bounding box center [517, 44] width 38 height 11
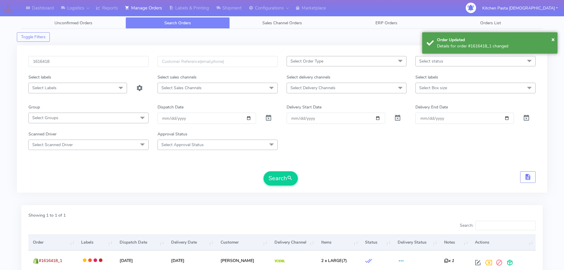
scroll to position [0, 0]
click at [97, 73] on div "1616418" at bounding box center [88, 66] width 129 height 18
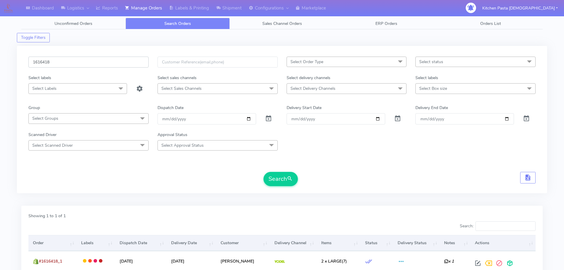
click at [110, 66] on input "1616418" at bounding box center [88, 62] width 120 height 11
click at [61, 65] on input "1616418" at bounding box center [88, 62] width 120 height 11
type input "1616442"
click at [263, 172] on button "Search" at bounding box center [280, 179] width 34 height 14
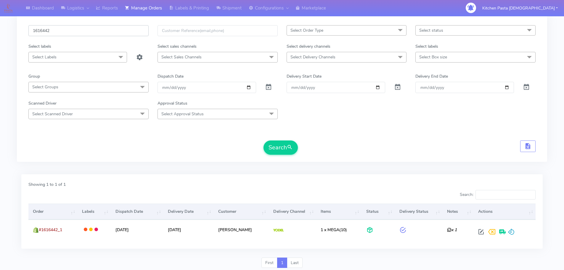
scroll to position [52, 0]
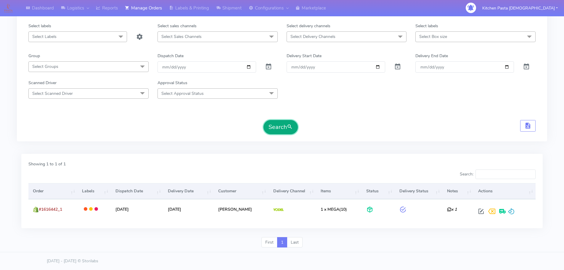
click at [274, 128] on button "Search" at bounding box center [280, 127] width 34 height 14
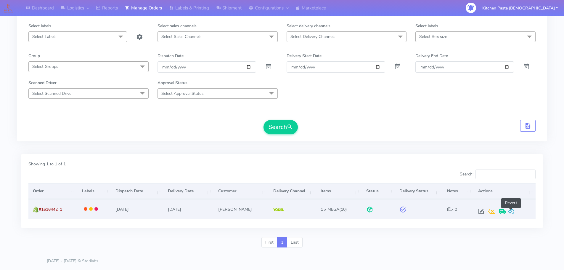
click at [512, 213] on span at bounding box center [511, 213] width 7 height 6
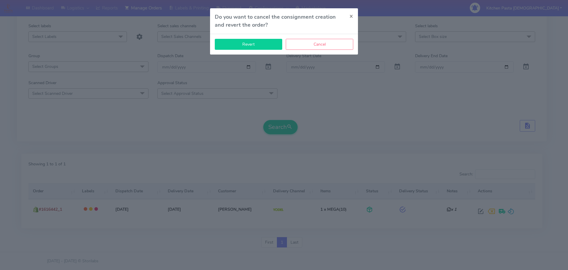
click at [229, 44] on button "Revert" at bounding box center [248, 44] width 67 height 11
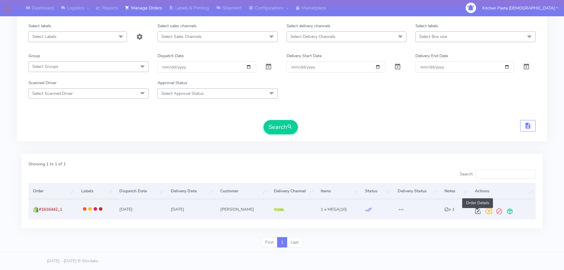
click at [476, 211] on span at bounding box center [477, 213] width 11 height 6
select select "5"
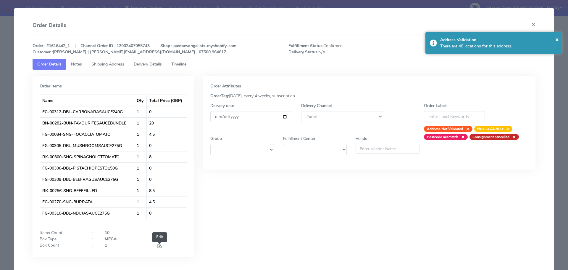
click at [157, 246] on span at bounding box center [159, 247] width 5 height 6
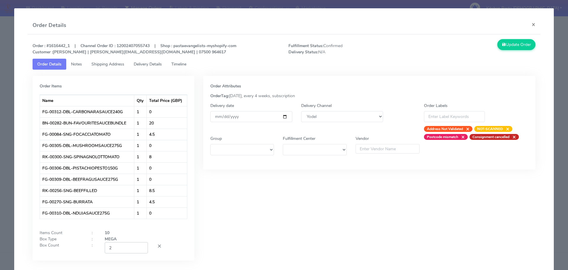
type input "2"
click at [141, 247] on input "2" at bounding box center [126, 247] width 43 height 11
click at [515, 40] on button "Update Order" at bounding box center [517, 44] width 38 height 11
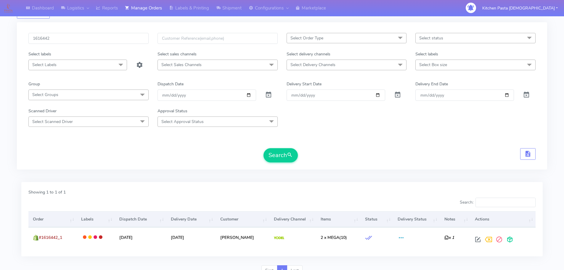
scroll to position [0, 0]
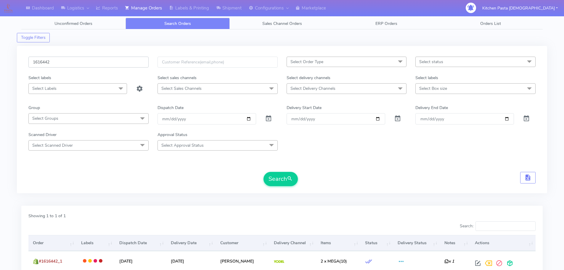
click at [68, 65] on input "1616442" at bounding box center [88, 62] width 120 height 11
type input "1616463"
click at [263, 172] on button "Search" at bounding box center [280, 179] width 34 height 14
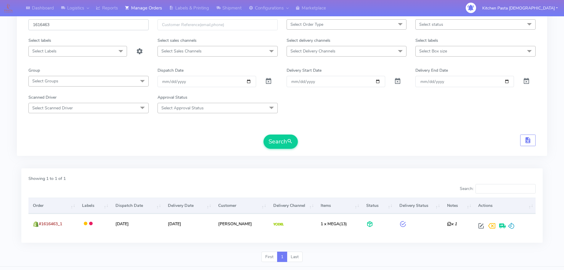
scroll to position [52, 0]
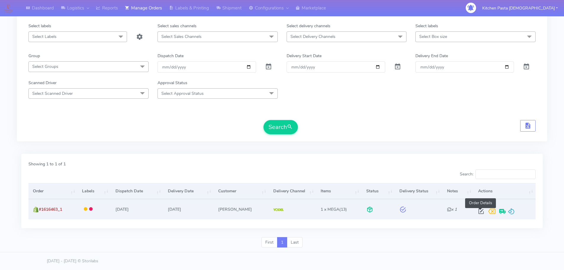
click at [477, 210] on span at bounding box center [481, 213] width 11 height 6
select select "5"
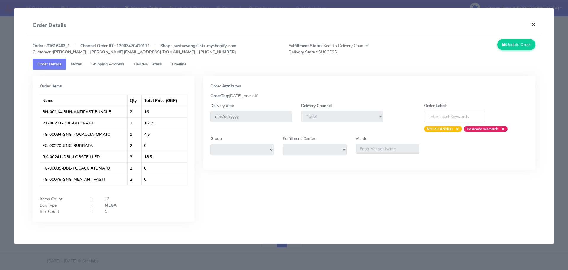
click at [530, 25] on button "×" at bounding box center [533, 25] width 13 height 16
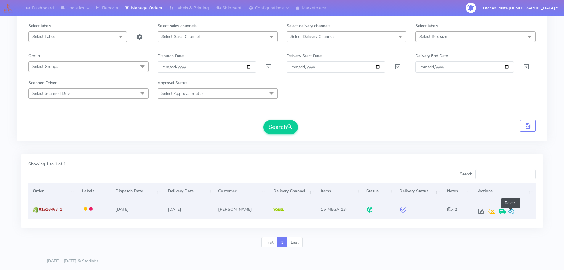
click at [509, 210] on span at bounding box center [511, 213] width 7 height 6
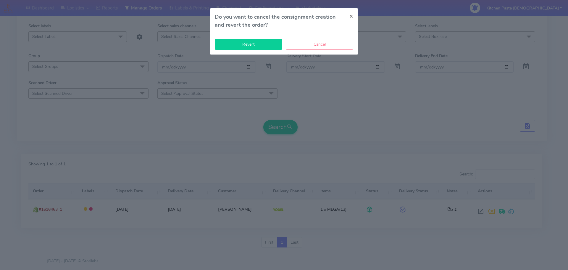
click at [276, 40] on button "Revert" at bounding box center [248, 44] width 67 height 11
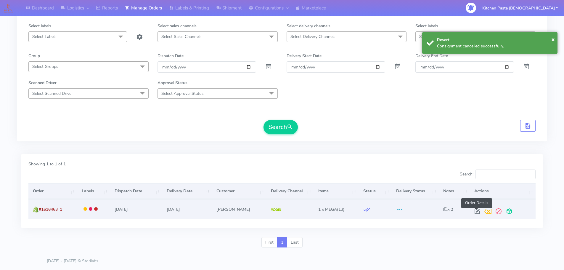
click at [475, 210] on span at bounding box center [477, 213] width 11 height 6
select select "5"
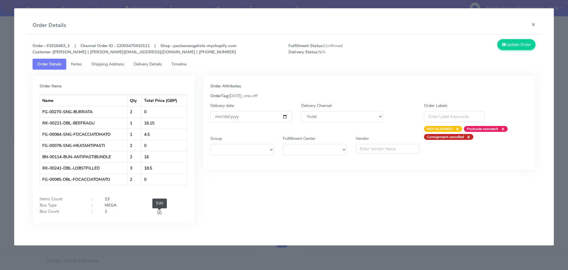
click at [159, 210] on span at bounding box center [159, 213] width 5 height 6
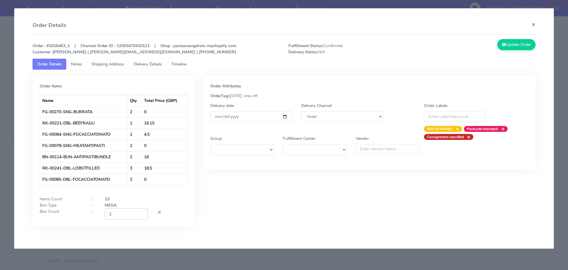
click at [142, 213] on input "2" at bounding box center [126, 213] width 43 height 11
type input "3"
click at [142, 213] on input "3" at bounding box center [126, 213] width 43 height 11
click at [508, 45] on button "Update Order" at bounding box center [517, 44] width 38 height 11
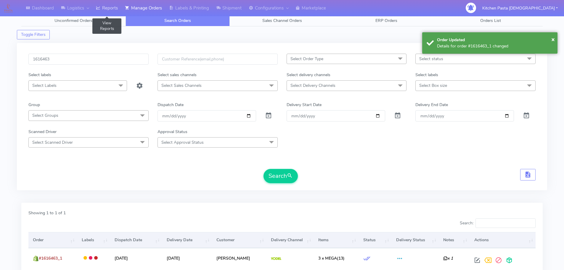
scroll to position [0, 0]
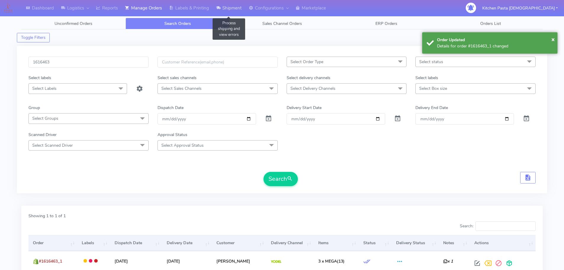
click at [221, 11] on icon at bounding box center [218, 8] width 4 height 6
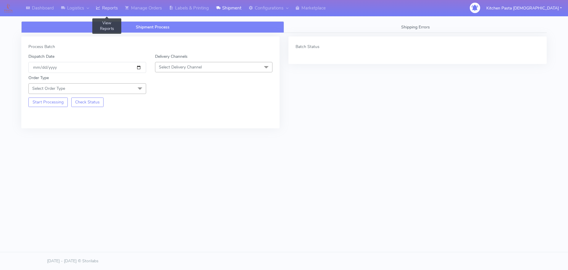
click at [113, 11] on link "Reports" at bounding box center [106, 8] width 29 height 16
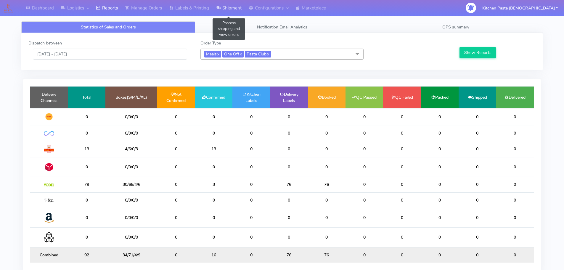
click at [236, 5] on link "Shipment" at bounding box center [229, 8] width 33 height 16
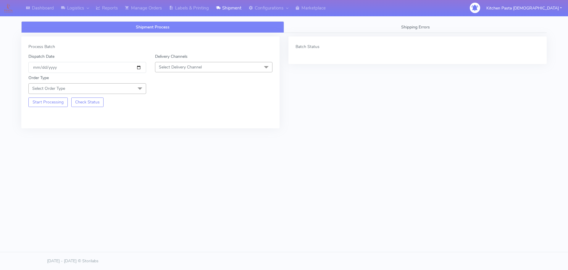
click at [197, 66] on span "Select Delivery Channel" at bounding box center [180, 67] width 43 height 6
click at [175, 132] on div "Yodel" at bounding box center [213, 134] width 111 height 6
click at [128, 83] on div "Order Type Select Order Type Meal Kit Gift QCOM ATAVI" at bounding box center [87, 84] width 127 height 19
click at [129, 89] on span "Select Order Type" at bounding box center [87, 88] width 118 height 10
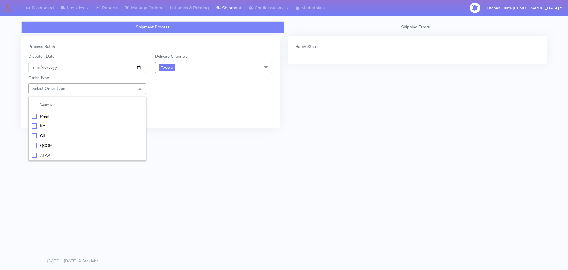
click at [84, 114] on div "Meal" at bounding box center [87, 116] width 111 height 6
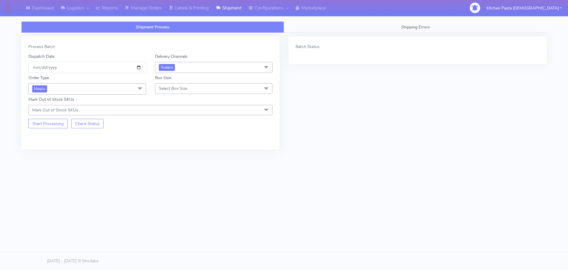
click at [156, 84] on span "Select Box Size" at bounding box center [214, 88] width 118 height 10
click at [170, 156] on div "Mega" at bounding box center [213, 155] width 111 height 6
click at [41, 115] on span "Mark Out of Stock SKUs" at bounding box center [150, 110] width 244 height 10
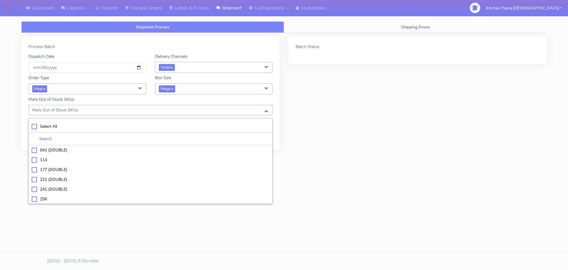
click at [54, 125] on div "Select All" at bounding box center [151, 126] width 238 height 6
checkbox input "true"
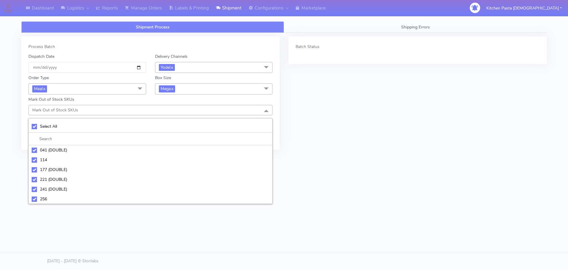
checkbox input "true"
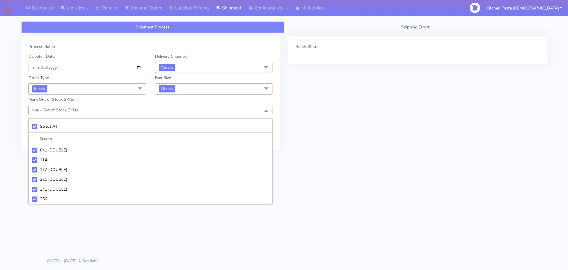
checkbox input "true"
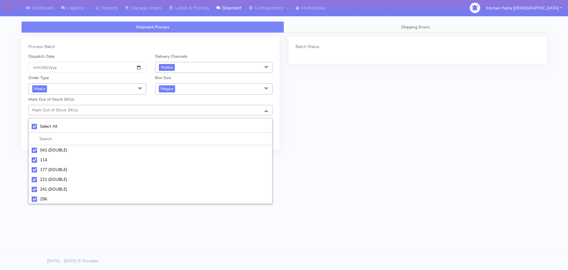
checkbox input "true"
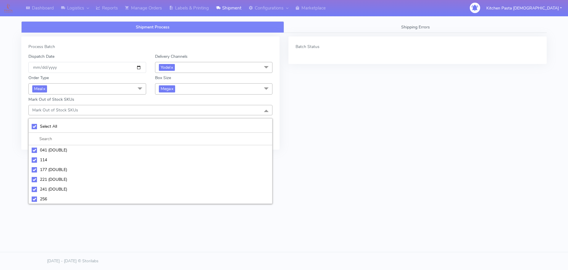
checkbox input "true"
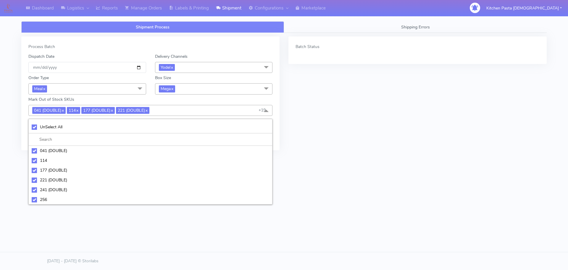
click at [65, 127] on div "UnSelect All" at bounding box center [151, 127] width 238 height 6
checkbox input "false"
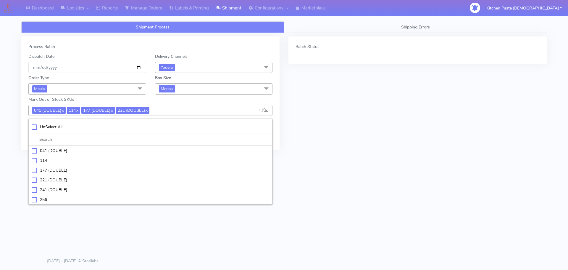
checkbox input "false"
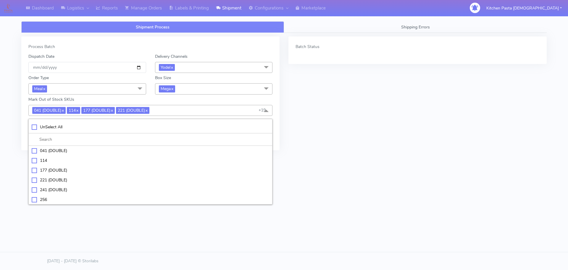
checkbox input "false"
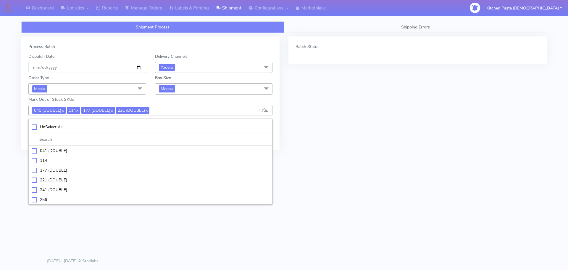
checkbox input "false"
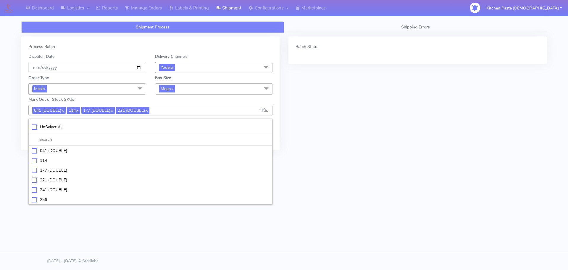
checkbox input "false"
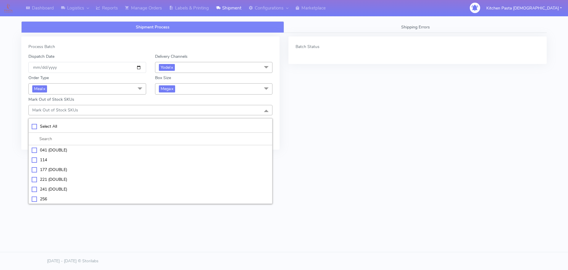
click at [347, 130] on div "Batch Status" at bounding box center [417, 97] width 267 height 122
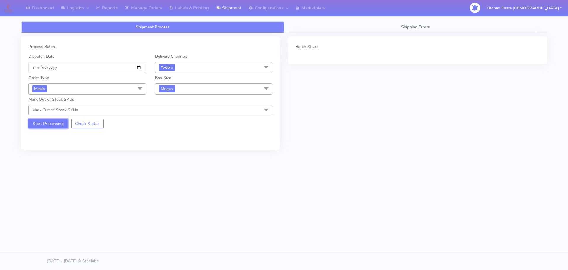
click at [54, 119] on button "Start Processing" at bounding box center [47, 123] width 39 height 9
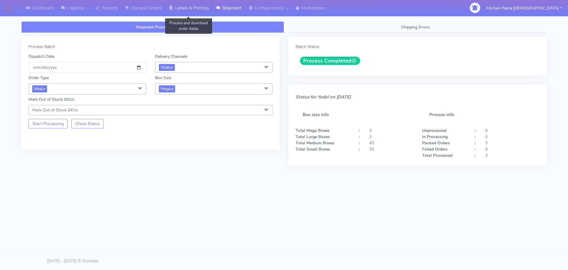
click at [192, 8] on link "Labels & Printing" at bounding box center [188, 8] width 47 height 16
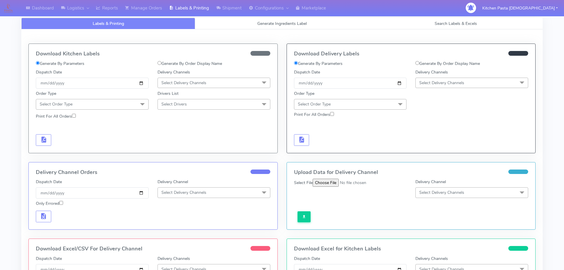
click at [425, 83] on span "Select Delivery Channels" at bounding box center [441, 83] width 45 height 6
click at [422, 148] on div "Yodel" at bounding box center [472, 149] width 106 height 6
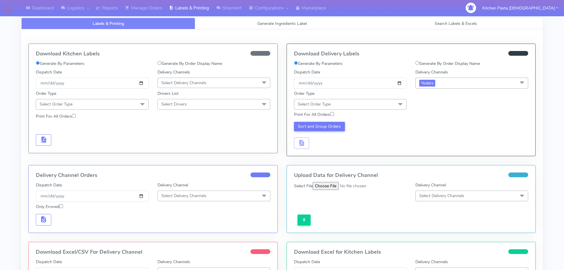
click at [381, 107] on span "Select Order Type" at bounding box center [350, 104] width 113 height 10
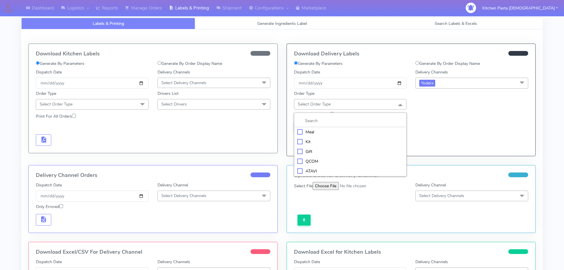
click at [319, 130] on div "Meal" at bounding box center [350, 132] width 106 height 6
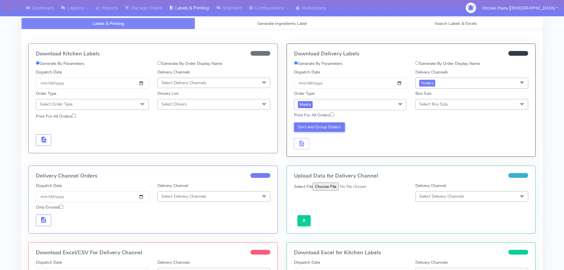
click at [409, 101] on div "Order Type Meal x Meal Kit Gift QCOM ATAVI" at bounding box center [351, 100] width 122 height 20
click at [427, 102] on span "Select Box Size" at bounding box center [433, 104] width 28 height 6
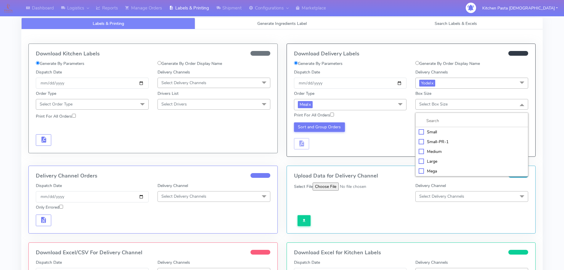
click at [429, 173] on div "Mega" at bounding box center [472, 171] width 106 height 6
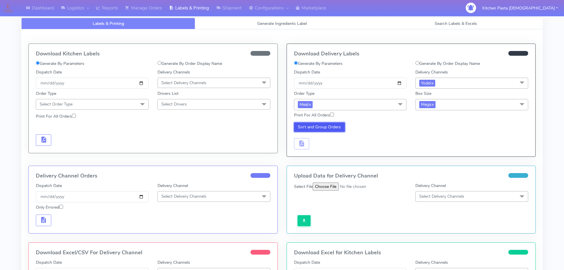
click at [328, 129] on button "Sort and Group Orders" at bounding box center [319, 126] width 51 height 9
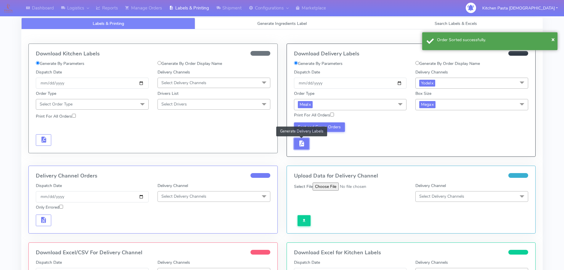
click at [306, 145] on button "button" at bounding box center [301, 144] width 15 height 12
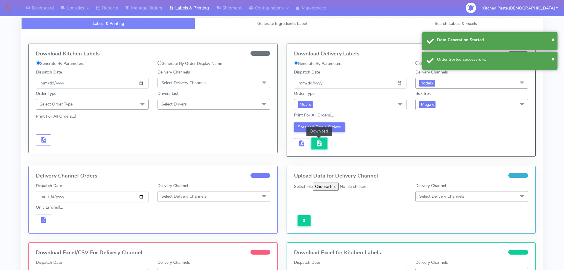
click at [318, 143] on span "button" at bounding box center [319, 145] width 7 height 6
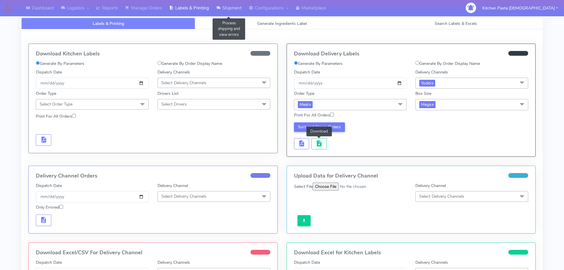
click at [222, 7] on link "Shipment" at bounding box center [229, 8] width 33 height 16
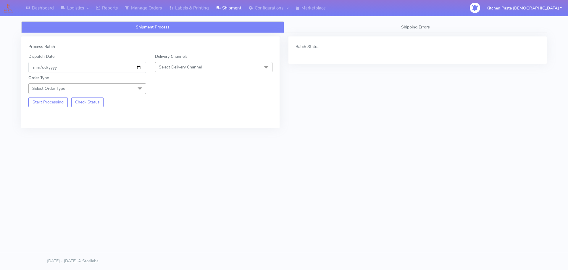
drag, startPoint x: 223, startPoint y: 66, endPoint x: 218, endPoint y: 74, distance: 10.1
click at [223, 66] on span "Select Delivery Channel" at bounding box center [214, 67] width 118 height 10
drag, startPoint x: 171, startPoint y: 131, endPoint x: 159, endPoint y: 120, distance: 16.6
click at [171, 130] on li "Yodel" at bounding box center [213, 134] width 117 height 10
click at [138, 86] on span at bounding box center [140, 88] width 12 height 11
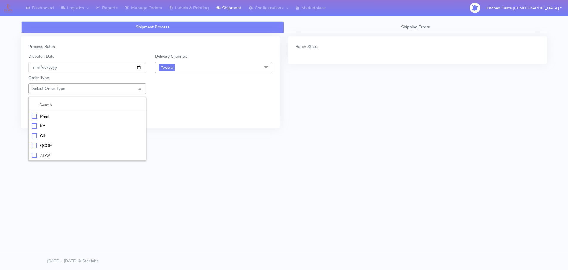
click at [111, 113] on div "Meal" at bounding box center [87, 116] width 111 height 6
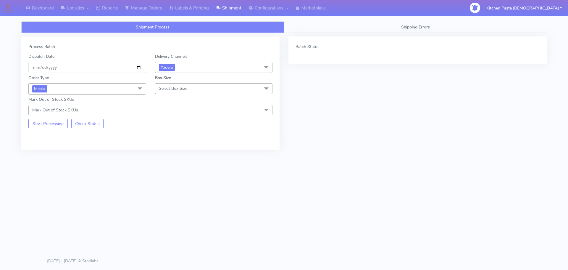
click at [176, 90] on span "Select Box Size" at bounding box center [173, 89] width 28 height 6
click at [174, 145] on div "Large" at bounding box center [213, 145] width 111 height 6
click at [49, 124] on button "Start Processing" at bounding box center [47, 123] width 39 height 9
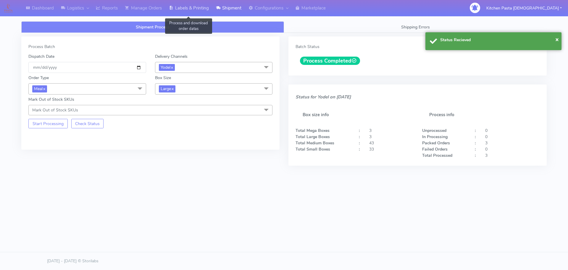
click at [203, 5] on link "Labels & Printing" at bounding box center [188, 8] width 47 height 16
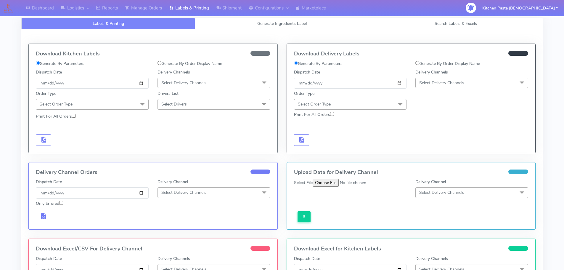
click at [431, 82] on span "Select Delivery Channels" at bounding box center [441, 83] width 45 height 6
click at [427, 150] on div "Yodel" at bounding box center [472, 149] width 106 height 6
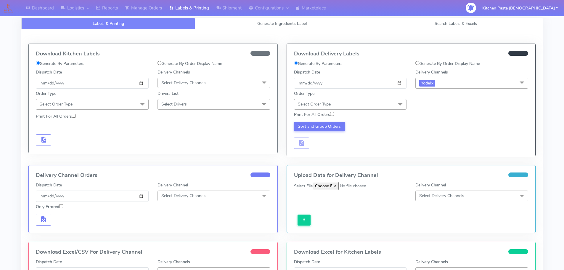
click at [375, 106] on span "Select Order Type" at bounding box center [350, 104] width 113 height 10
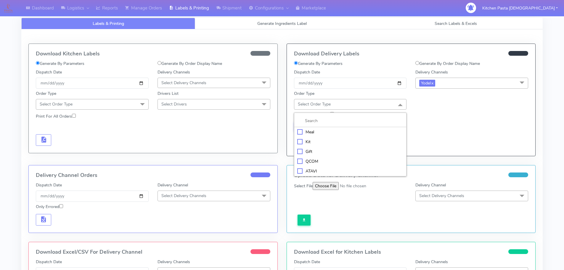
click at [340, 134] on div "Meal" at bounding box center [350, 132] width 106 height 6
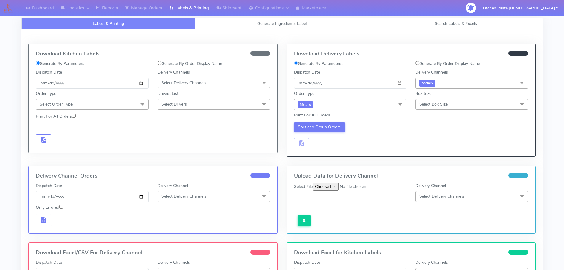
click at [422, 104] on span "Select Box Size" at bounding box center [433, 104] width 28 height 6
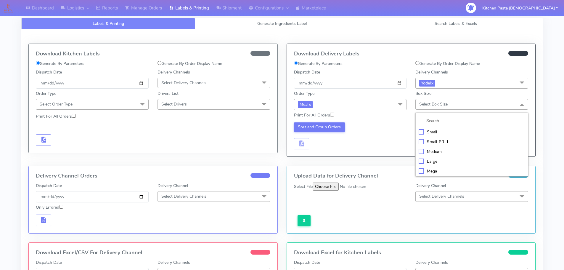
click at [422, 162] on div "Large" at bounding box center [472, 161] width 106 height 6
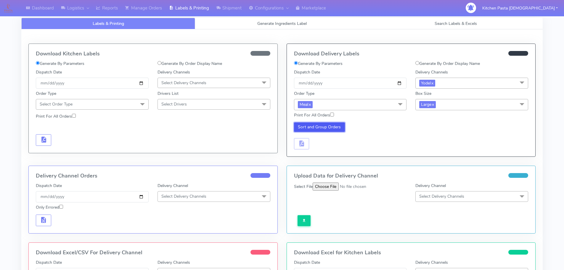
click at [331, 128] on button "Sort and Group Orders" at bounding box center [319, 126] width 51 height 9
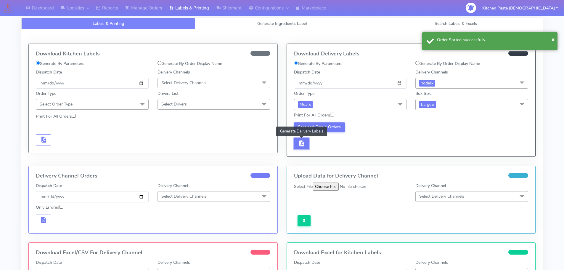
click at [301, 143] on span "button" at bounding box center [301, 145] width 7 height 6
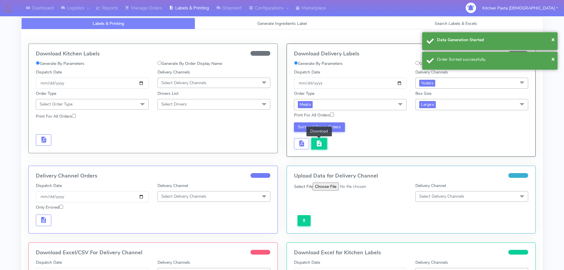
click at [323, 144] on button "button" at bounding box center [318, 144] width 15 height 12
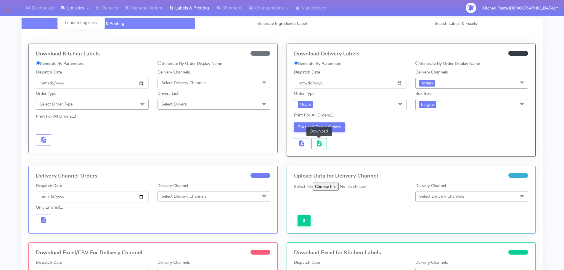
click at [80, 12] on link "Logistics" at bounding box center [74, 8] width 35 height 16
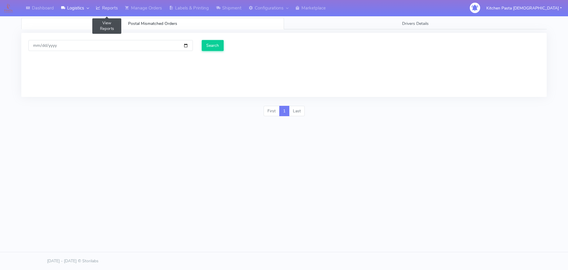
click at [120, 7] on link "Reports" at bounding box center [106, 8] width 29 height 16
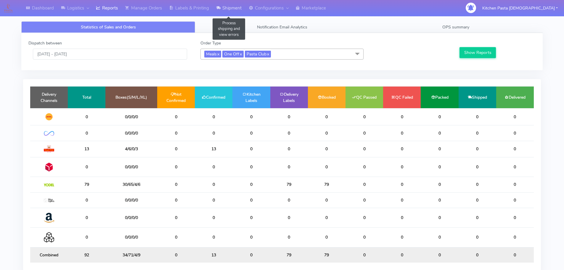
click at [236, 9] on link "Shipment" at bounding box center [229, 8] width 33 height 16
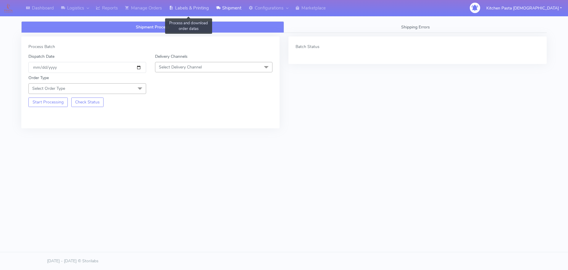
click at [182, 10] on link "Labels & Printing" at bounding box center [188, 8] width 47 height 16
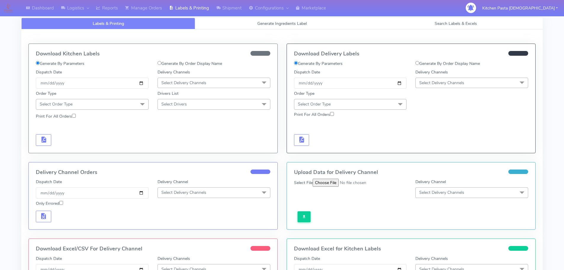
click at [192, 81] on span "Select Delivery Channels" at bounding box center [183, 83] width 45 height 6
click at [177, 133] on li "Royal Mail" at bounding box center [214, 130] width 112 height 10
click at [125, 114] on div "Print For All Orders" at bounding box center [92, 117] width 122 height 9
click at [134, 107] on span "Select Order Type" at bounding box center [92, 104] width 113 height 10
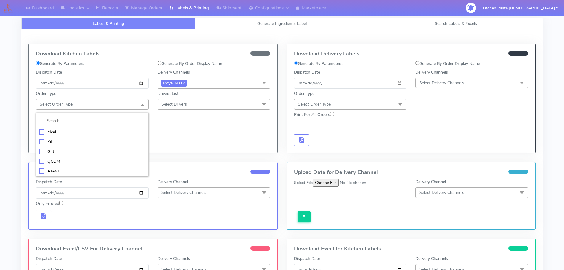
click at [104, 128] on li "Meal" at bounding box center [92, 132] width 112 height 10
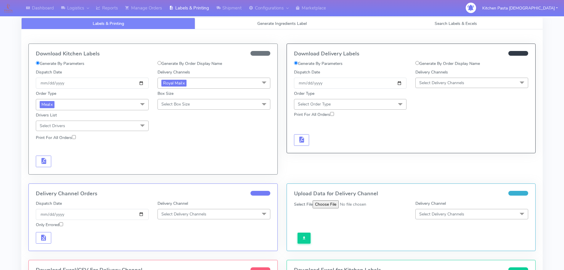
click at [172, 107] on span "Select Box Size" at bounding box center [175, 104] width 28 height 6
drag, startPoint x: 175, startPoint y: 173, endPoint x: 100, endPoint y: 145, distance: 79.6
click at [174, 173] on div "Mega" at bounding box center [214, 171] width 106 height 6
click at [39, 161] on button "button" at bounding box center [43, 161] width 15 height 12
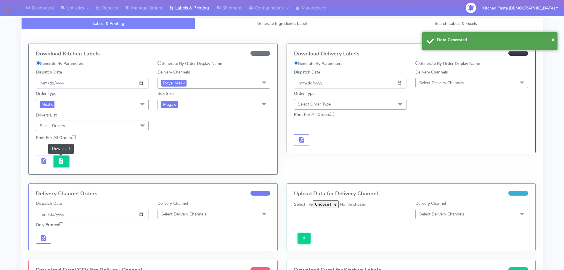
drag, startPoint x: 50, startPoint y: 162, endPoint x: 66, endPoint y: 160, distance: 15.7
click at [66, 160] on button "button" at bounding box center [61, 161] width 15 height 12
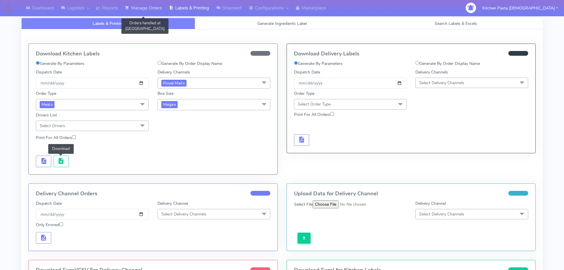
click at [157, 10] on link "Manage Orders" at bounding box center [143, 8] width 44 height 16
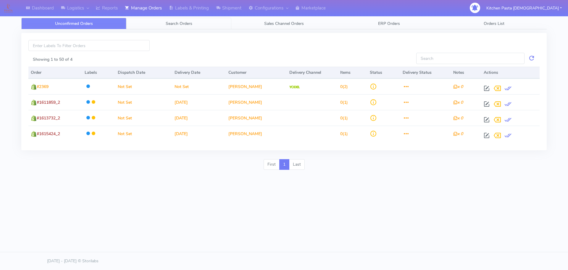
click at [214, 26] on link "Search Orders" at bounding box center [178, 24] width 105 height 12
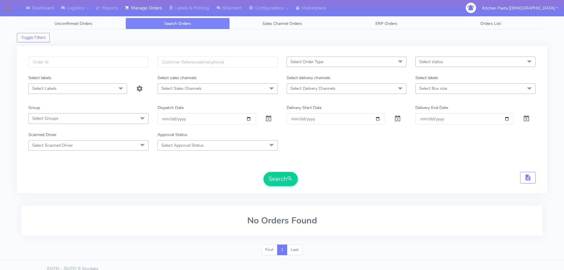
drag, startPoint x: 468, startPoint y: 89, endPoint x: 457, endPoint y: 99, distance: 15.1
click at [467, 89] on span "Select Box size" at bounding box center [475, 88] width 120 height 10
click at [419, 167] on div "Mega" at bounding box center [476, 168] width 114 height 6
checkbox input "true"
click at [318, 91] on span "Select Delivery Channels" at bounding box center [312, 89] width 45 height 6
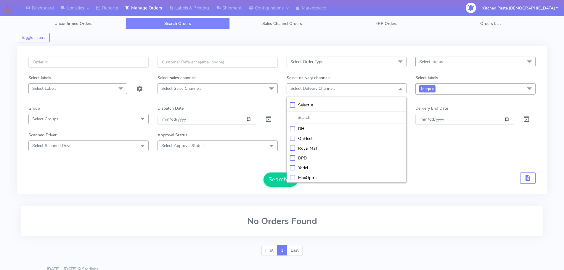
click at [315, 148] on div "Royal Mail" at bounding box center [347, 148] width 114 height 6
checkbox input "true"
drag, startPoint x: 275, startPoint y: 171, endPoint x: 278, endPoint y: 180, distance: 9.5
click at [275, 171] on form "Select Order Type Select All MEALS ATAVI One Off Pasta Club Gift Kit Event Unkn…" at bounding box center [281, 122] width 507 height 130
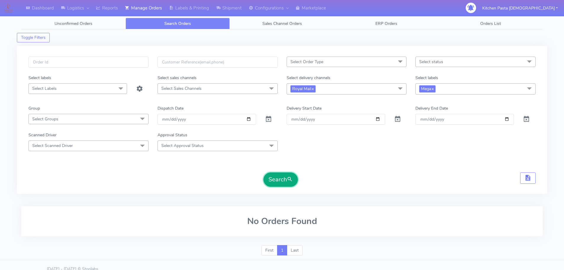
click at [278, 180] on button "Search" at bounding box center [280, 179] width 34 height 14
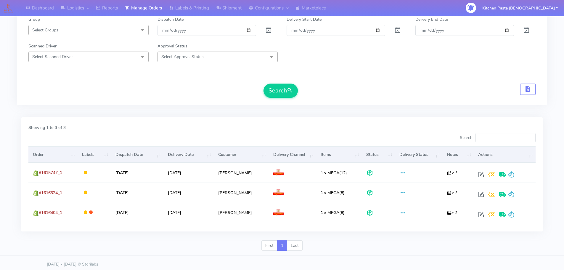
scroll to position [92, 0]
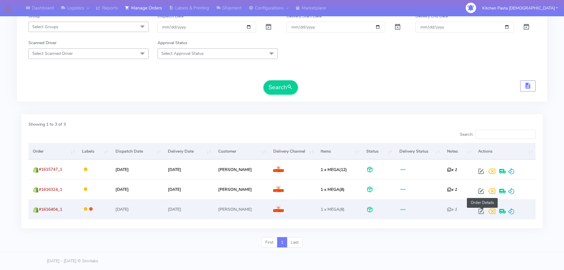
click at [486, 212] on span at bounding box center [481, 213] width 11 height 6
select select "3"
click at [514, 215] on span at bounding box center [511, 213] width 7 height 6
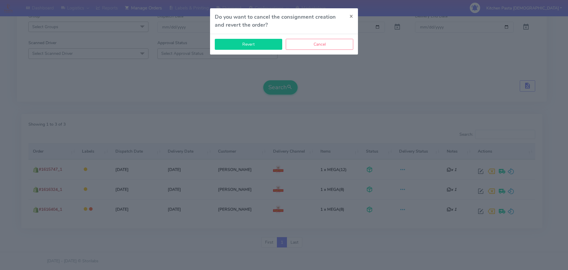
drag, startPoint x: 266, startPoint y: 45, endPoint x: 265, endPoint y: 50, distance: 4.5
click at [266, 46] on button "Revert" at bounding box center [248, 44] width 67 height 11
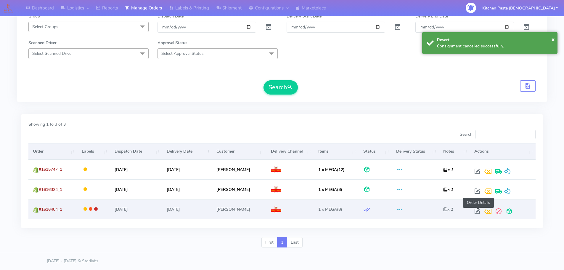
click at [478, 210] on span at bounding box center [477, 213] width 11 height 6
select select "3"
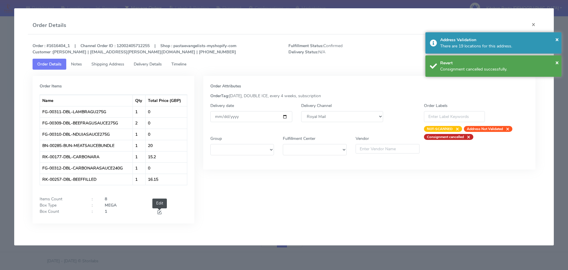
click at [163, 210] on div "Edit" at bounding box center [171, 212] width 39 height 8
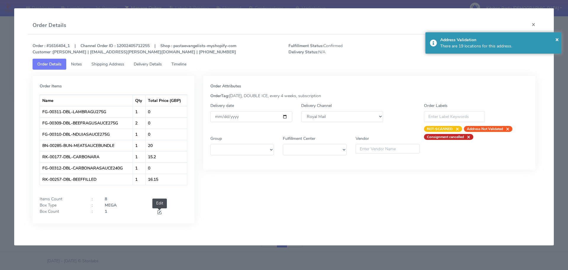
click at [162, 210] on span at bounding box center [159, 213] width 5 height 6
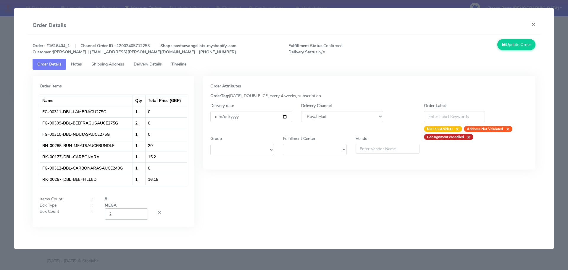
type input "2"
click at [141, 212] on input "2" at bounding box center [126, 213] width 43 height 11
drag, startPoint x: 509, startPoint y: 44, endPoint x: 309, endPoint y: 24, distance: 201.1
click at [509, 44] on button "Update Order" at bounding box center [517, 44] width 38 height 11
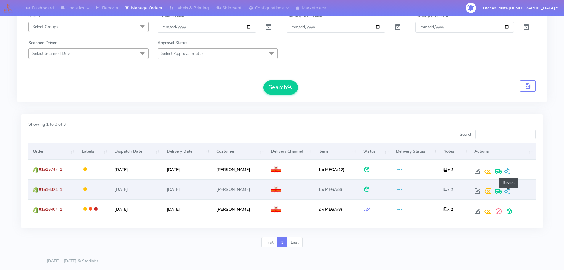
click at [510, 192] on span at bounding box center [507, 192] width 7 height 6
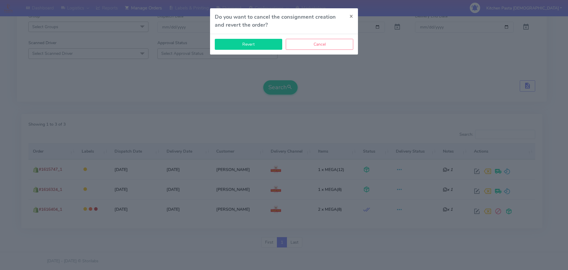
click at [255, 49] on button "Revert" at bounding box center [248, 44] width 67 height 11
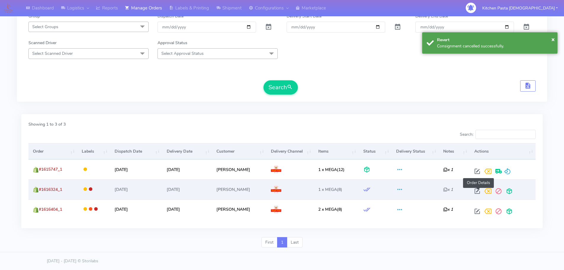
click at [480, 194] on span at bounding box center [477, 192] width 11 height 6
select select "3"
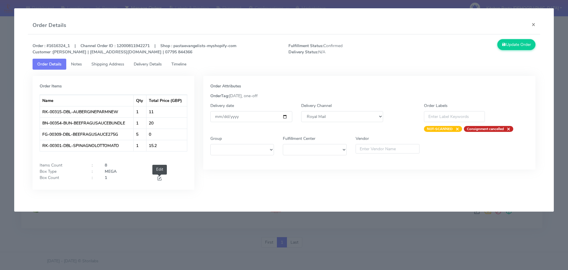
click at [162, 179] on span at bounding box center [159, 179] width 5 height 6
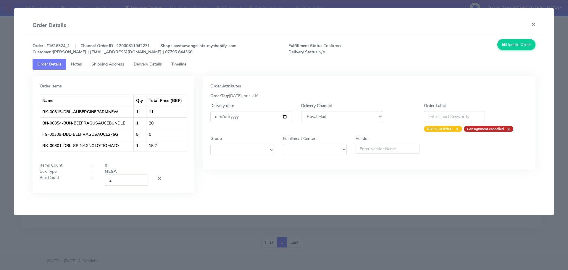
type input "2"
click at [141, 180] on input "2" at bounding box center [126, 179] width 43 height 11
click at [527, 41] on button "Update Order" at bounding box center [517, 44] width 38 height 11
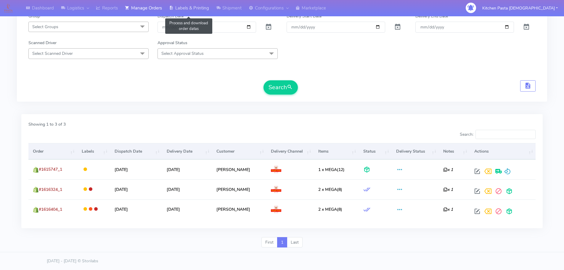
click at [197, 15] on link "Labels & Printing" at bounding box center [188, 8] width 47 height 16
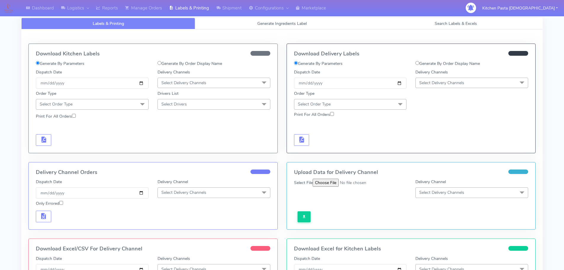
click at [203, 86] on span "Select Delivery Channels" at bounding box center [213, 83] width 113 height 10
click at [176, 151] on div "Yodel" at bounding box center [214, 149] width 106 height 6
click at [121, 102] on span "Select Order Type" at bounding box center [92, 104] width 113 height 10
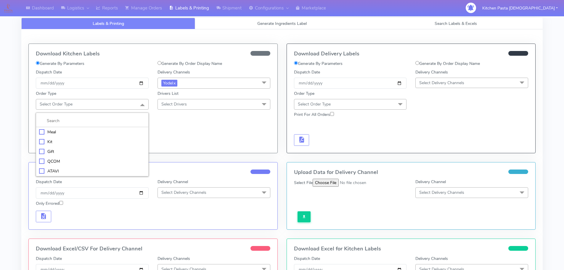
click at [200, 88] on span "Yodel x" at bounding box center [213, 83] width 113 height 11
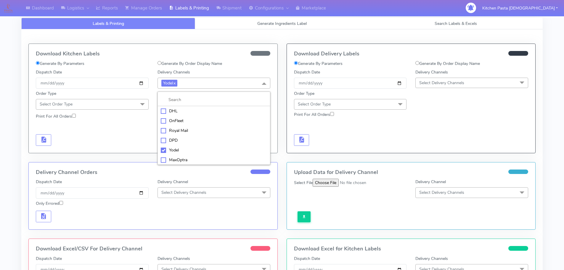
click at [180, 126] on li "Royal Mail" at bounding box center [214, 131] width 112 height 10
click at [139, 107] on span at bounding box center [142, 104] width 12 height 11
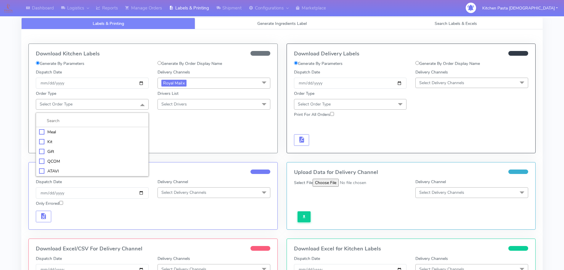
click at [92, 135] on div "Meal" at bounding box center [92, 132] width 106 height 6
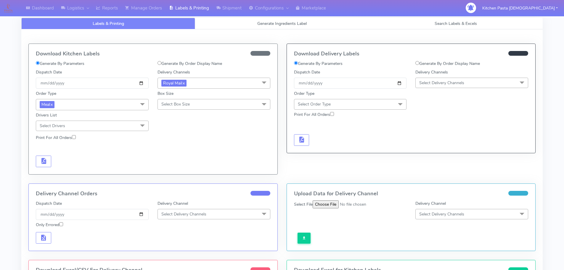
click at [157, 104] on div "Box Size Select Box Size Small Small-PR-1 Medium Large Mega" at bounding box center [214, 99] width 122 height 21
click at [194, 108] on span "Select Box Size" at bounding box center [213, 104] width 113 height 10
drag, startPoint x: 190, startPoint y: 169, endPoint x: 168, endPoint y: 170, distance: 22.2
click at [185, 170] on div "Mega" at bounding box center [214, 171] width 106 height 6
click at [44, 165] on button "button" at bounding box center [43, 161] width 15 height 12
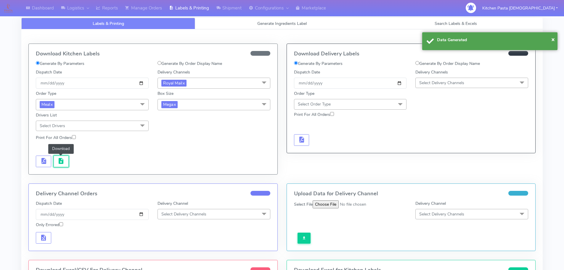
click at [65, 164] on button "button" at bounding box center [61, 161] width 15 height 12
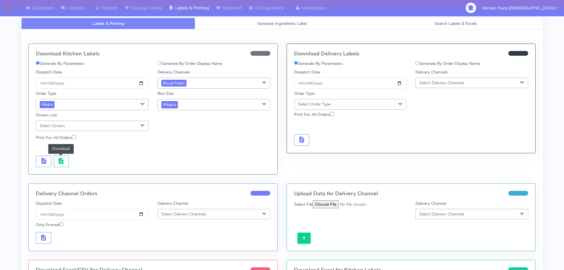
click at [171, 101] on span "Mega x" at bounding box center [169, 104] width 16 height 7
click at [177, 152] on div "Medium" at bounding box center [214, 152] width 106 height 6
click at [179, 105] on span "Medium x" at bounding box center [171, 104] width 21 height 7
click at [172, 163] on div "Large" at bounding box center [214, 162] width 106 height 6
drag, startPoint x: 46, startPoint y: 156, endPoint x: 50, endPoint y: 158, distance: 5.4
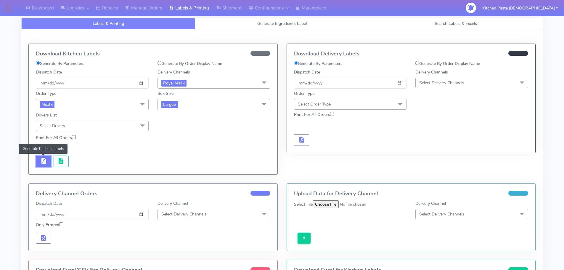
click at [46, 156] on button "button" at bounding box center [43, 161] width 15 height 12
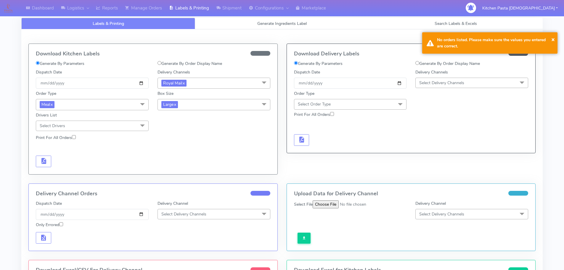
click at [164, 109] on span "Large x" at bounding box center [213, 104] width 113 height 11
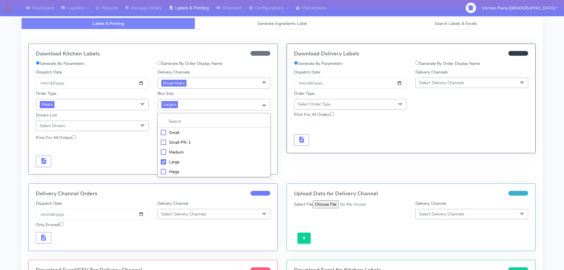
click at [184, 150] on div "Medium" at bounding box center [214, 152] width 106 height 6
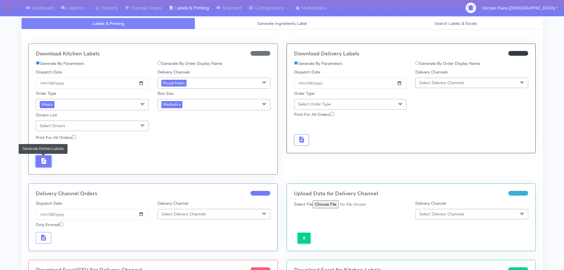
click at [44, 162] on span "button" at bounding box center [43, 162] width 7 height 6
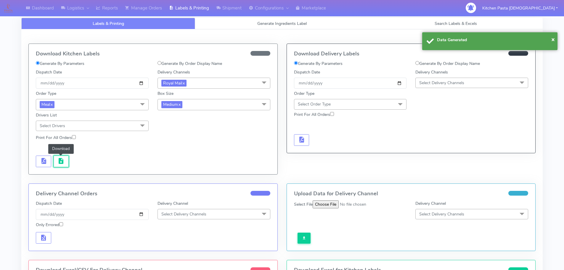
click at [64, 161] on span "button" at bounding box center [60, 162] width 7 height 6
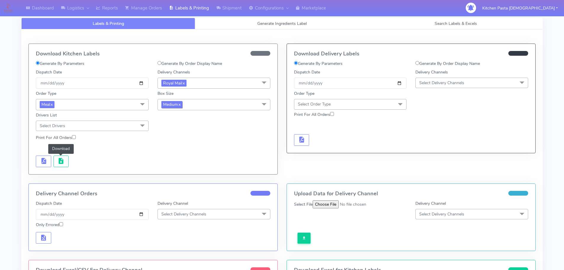
click at [176, 107] on span "Medium x" at bounding box center [171, 104] width 21 height 7
click at [172, 127] on li at bounding box center [214, 121] width 112 height 12
click at [169, 131] on div "Small" at bounding box center [214, 132] width 106 height 6
click at [46, 159] on span "button" at bounding box center [43, 162] width 7 height 6
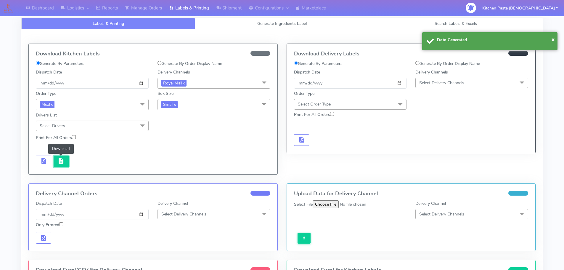
click at [60, 159] on span "button" at bounding box center [60, 162] width 7 height 6
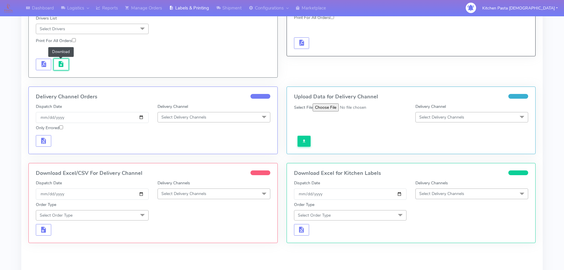
scroll to position [141, 0]
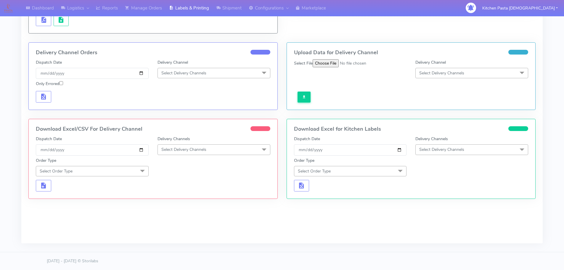
click at [211, 146] on span "Select Delivery Channels" at bounding box center [213, 149] width 113 height 10
click at [182, 216] on div "Yodel" at bounding box center [214, 216] width 106 height 6
click at [181, 150] on span "Yodel x" at bounding box center [213, 149] width 113 height 11
click at [180, 194] on div "Royal Mail" at bounding box center [214, 197] width 106 height 6
click at [141, 174] on span at bounding box center [142, 171] width 12 height 11
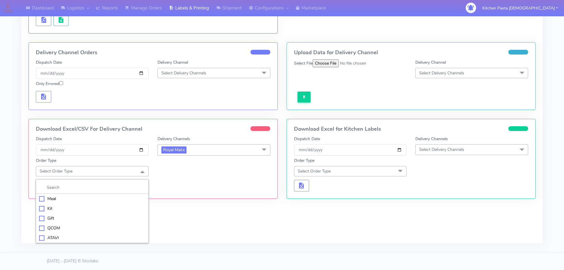
click at [86, 200] on div "Meal" at bounding box center [92, 198] width 106 height 6
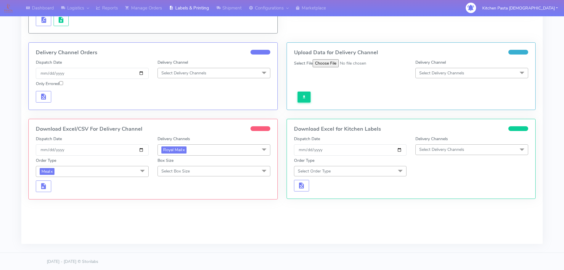
drag, startPoint x: 153, startPoint y: 173, endPoint x: 177, endPoint y: 169, distance: 24.0
click at [154, 173] on div "Box Size Select Box Size Small Small-PR-1 Medium Large Mega" at bounding box center [214, 167] width 122 height 20
click at [177, 169] on span "Select Box Size" at bounding box center [175, 171] width 28 height 6
click at [173, 228] on div "Large" at bounding box center [214, 228] width 106 height 6
click at [196, 176] on span "Large x" at bounding box center [213, 171] width 113 height 11
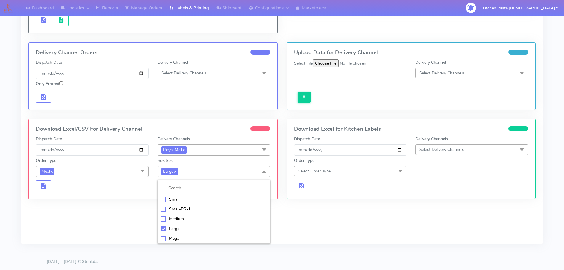
click at [183, 241] on div "Mega" at bounding box center [214, 238] width 106 height 6
checkbox input "false"
checkbox input "true"
click at [194, 160] on div "Box Size Mega x Small Small-PR-1 Medium Large Mega" at bounding box center [214, 167] width 122 height 20
click at [199, 167] on span "Mega x" at bounding box center [213, 171] width 113 height 11
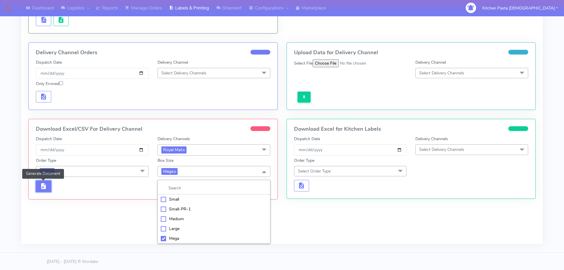
click at [50, 189] on button "button" at bounding box center [43, 186] width 15 height 12
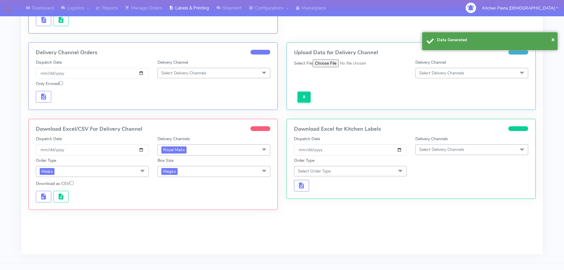
click at [71, 184] on input "Download as CSV" at bounding box center [72, 183] width 4 height 4
checkbox input "true"
click at [65, 195] on button "button" at bounding box center [61, 197] width 15 height 12
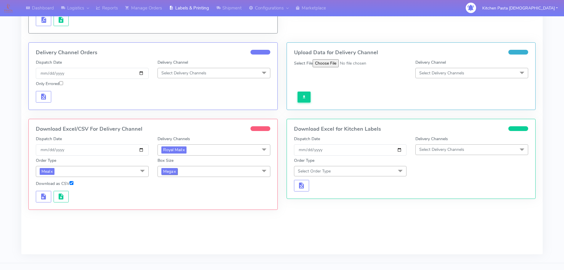
click at [173, 171] on span "Mega x" at bounding box center [169, 171] width 16 height 7
click at [175, 221] on div "Medium" at bounding box center [214, 219] width 106 height 6
click at [46, 195] on span "button" at bounding box center [43, 198] width 7 height 6
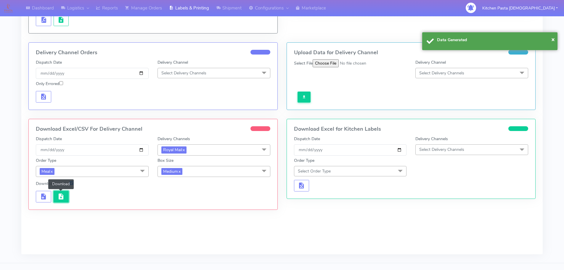
click at [61, 195] on span "button" at bounding box center [60, 198] width 7 height 6
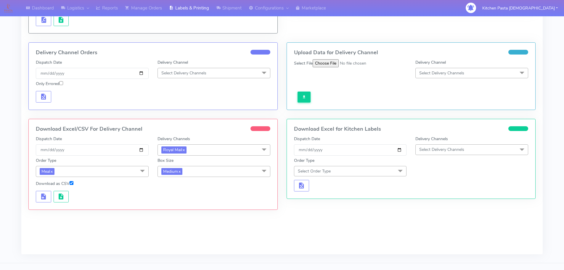
click at [193, 170] on span "Medium x" at bounding box center [213, 171] width 113 height 11
click at [170, 201] on div "Small" at bounding box center [214, 199] width 106 height 6
click at [50, 199] on button "button" at bounding box center [43, 197] width 15 height 12
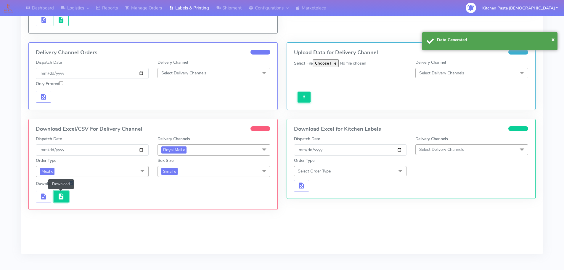
click at [65, 198] on button "button" at bounding box center [61, 197] width 15 height 12
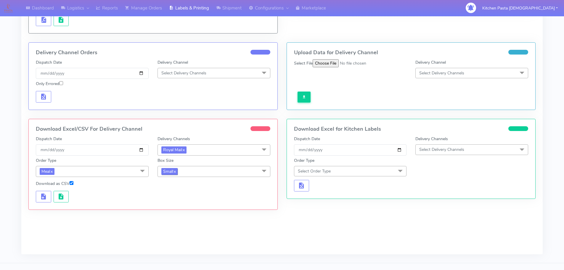
click at [170, 168] on span "Small x" at bounding box center [169, 171] width 16 height 7
click at [169, 236] on div "Mega" at bounding box center [214, 238] width 106 height 6
click at [44, 197] on span "button" at bounding box center [43, 198] width 7 height 6
click at [62, 195] on span "button" at bounding box center [60, 198] width 7 height 6
click at [174, 172] on link "x" at bounding box center [174, 171] width 3 height 6
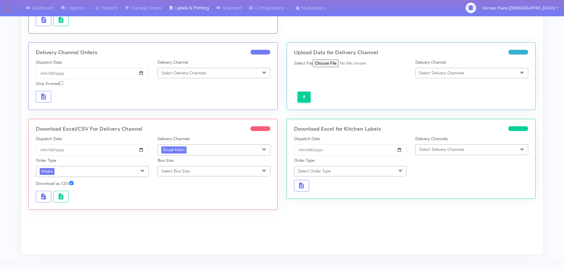
click at [195, 176] on span "Select Box Size" at bounding box center [213, 171] width 113 height 10
click at [189, 217] on div "Medium" at bounding box center [214, 218] width 106 height 6
click at [49, 192] on button "button" at bounding box center [43, 197] width 15 height 12
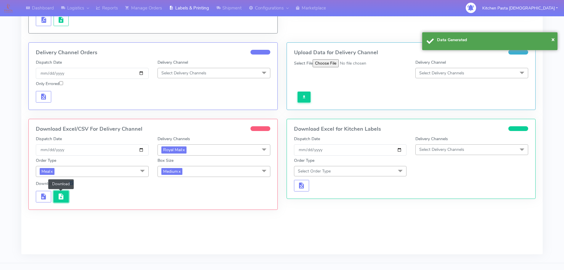
click at [68, 194] on button "button" at bounding box center [61, 197] width 15 height 12
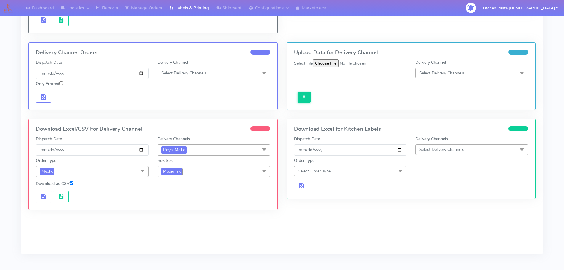
click at [175, 171] on span "Medium x" at bounding box center [171, 171] width 21 height 7
click at [178, 200] on div "Small" at bounding box center [214, 199] width 106 height 6
click at [46, 192] on button "button" at bounding box center [43, 197] width 15 height 12
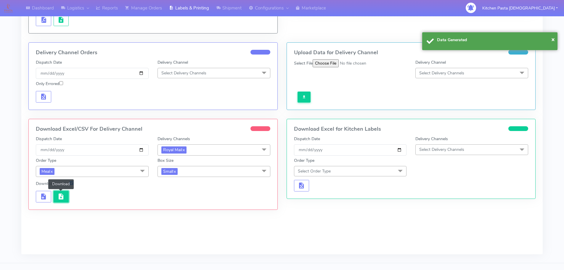
click at [59, 195] on span "button" at bounding box center [60, 198] width 7 height 6
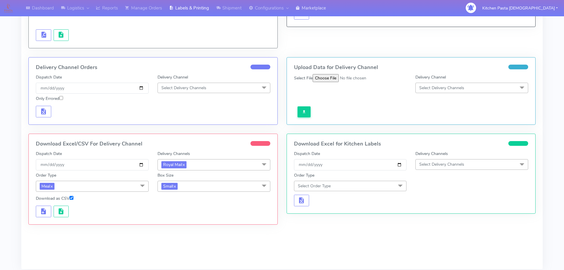
scroll to position [111, 0]
